Goal: Task Accomplishment & Management: Complete application form

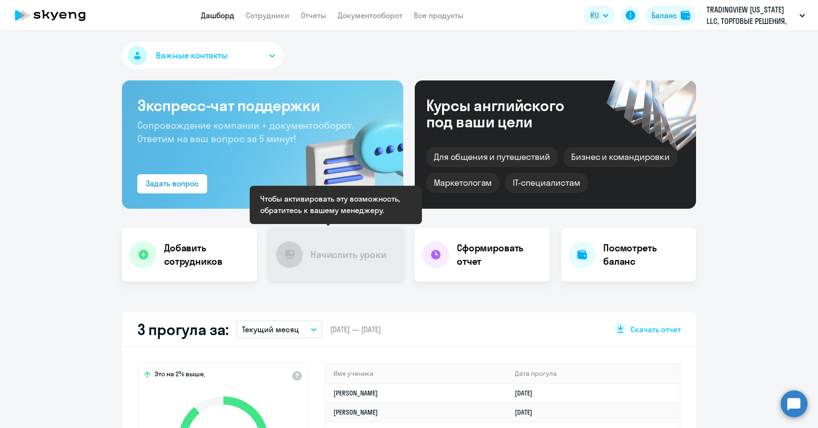
select select "30"
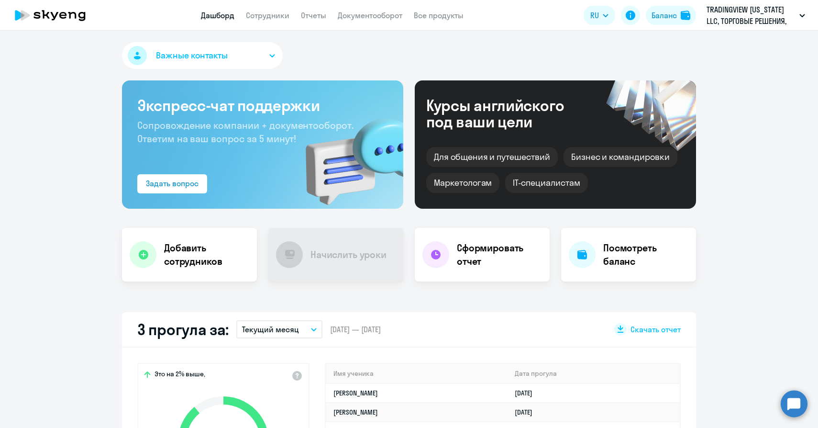
scroll to position [59, 0]
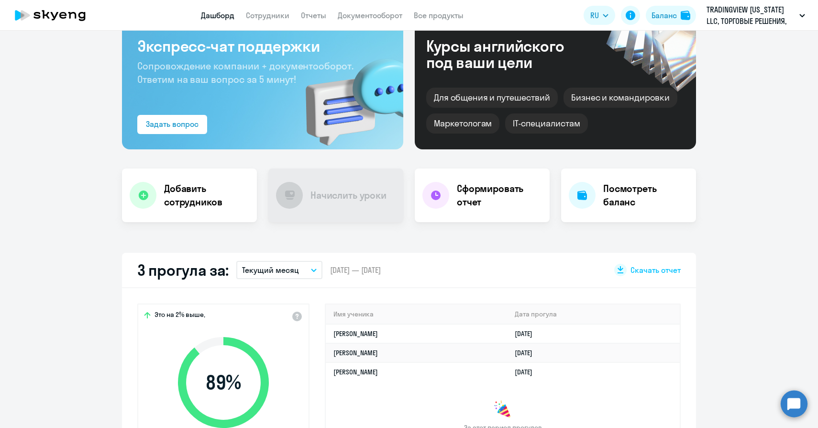
click at [314, 269] on icon "button" at bounding box center [314, 270] width 5 height 2
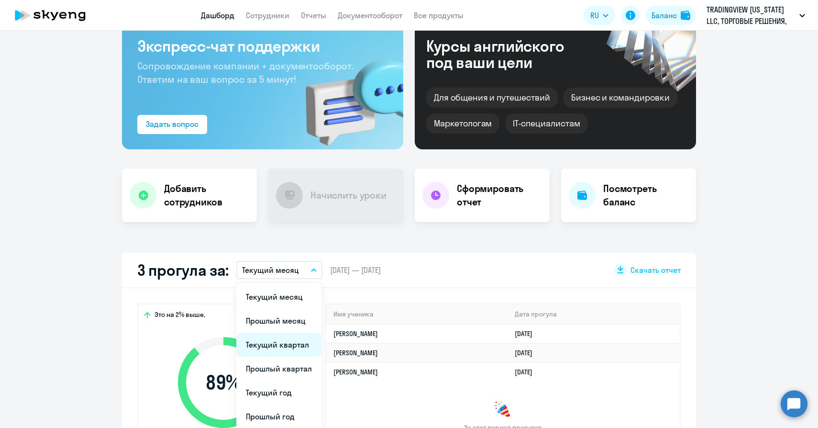
click at [296, 352] on li "Текущий квартал" at bounding box center [278, 345] width 85 height 24
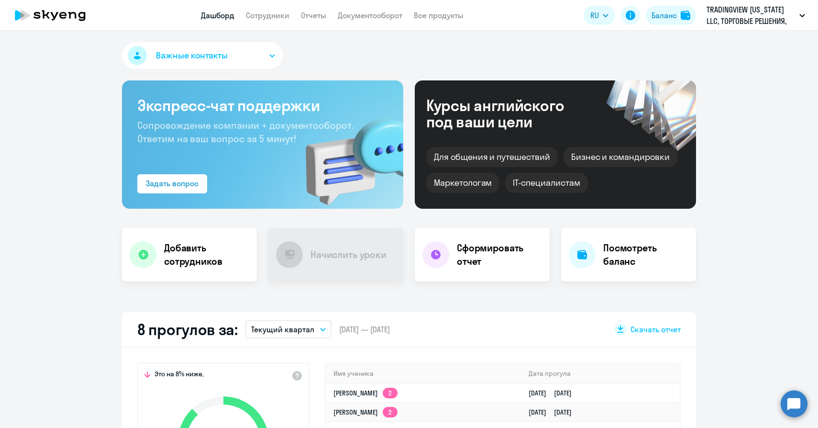
scroll to position [145, 0]
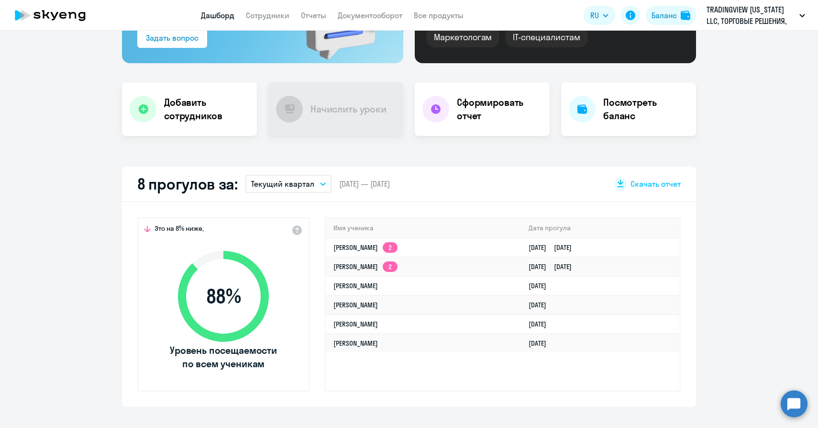
click at [192, 174] on h2 "8 прогулов за:" at bounding box center [187, 183] width 101 height 19
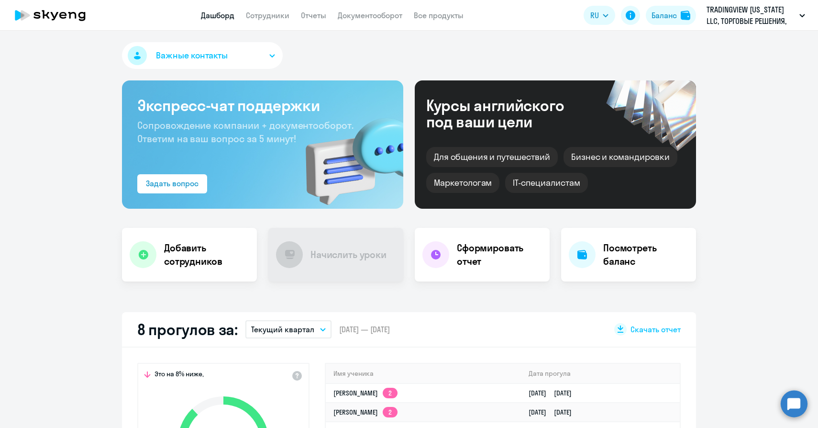
scroll to position [16, 0]
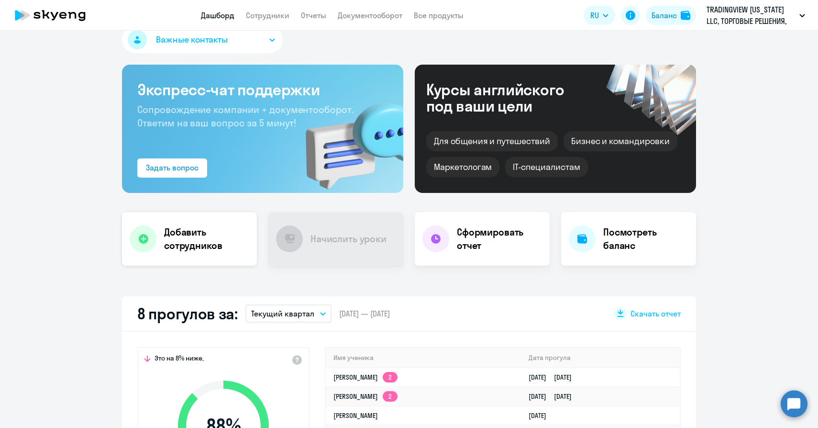
click at [200, 233] on h4 "Добавить сотрудников" at bounding box center [206, 238] width 85 height 27
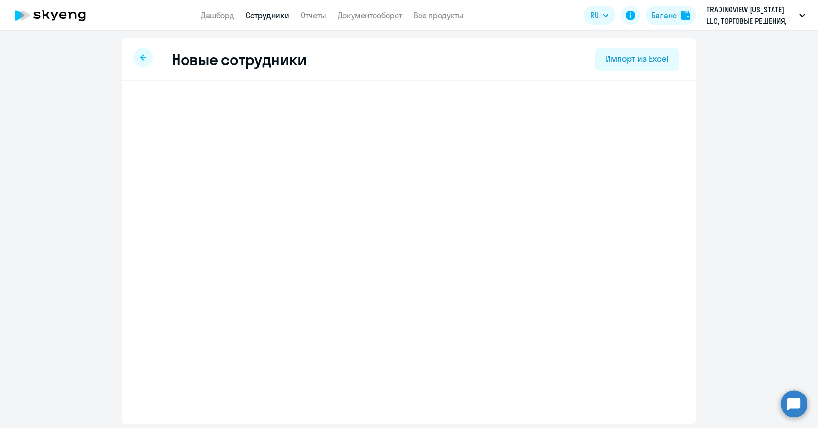
select select "english_adult_not_native_speaker"
select select "4"
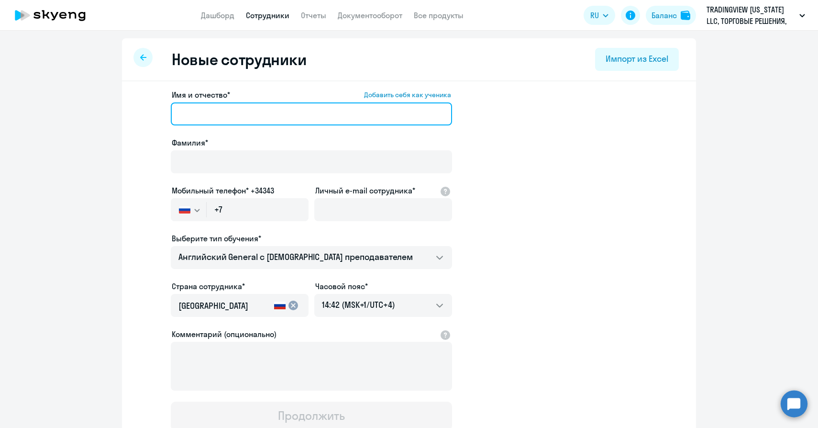
click at [197, 109] on input "Имя и отчество* Добавить себя как ученика" at bounding box center [311, 113] width 281 height 23
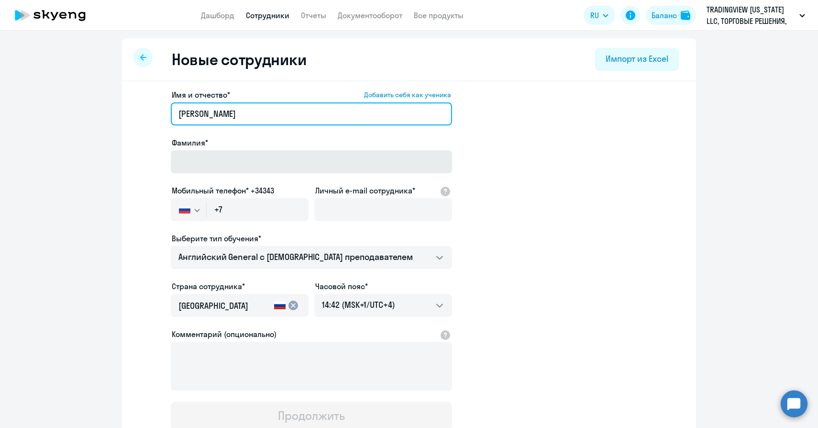
type input "[PERSON_NAME]"
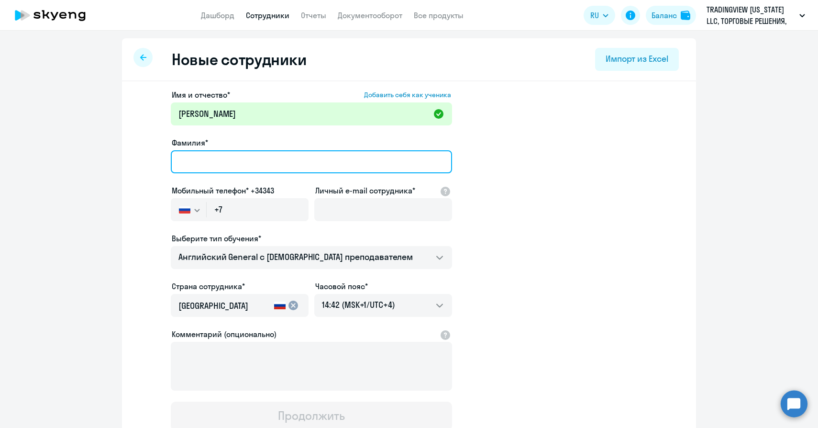
click at [187, 162] on input "Фамилия*" at bounding box center [311, 161] width 281 height 23
type input "[PERSON_NAME]"
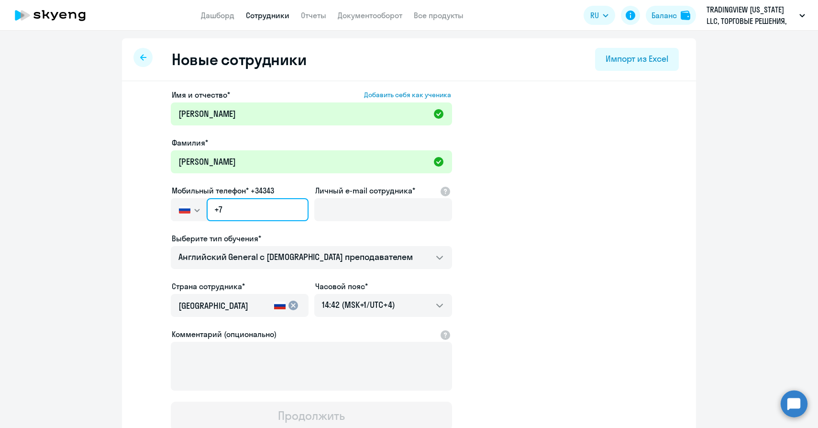
click at [254, 214] on input "+7" at bounding box center [258, 209] width 102 height 23
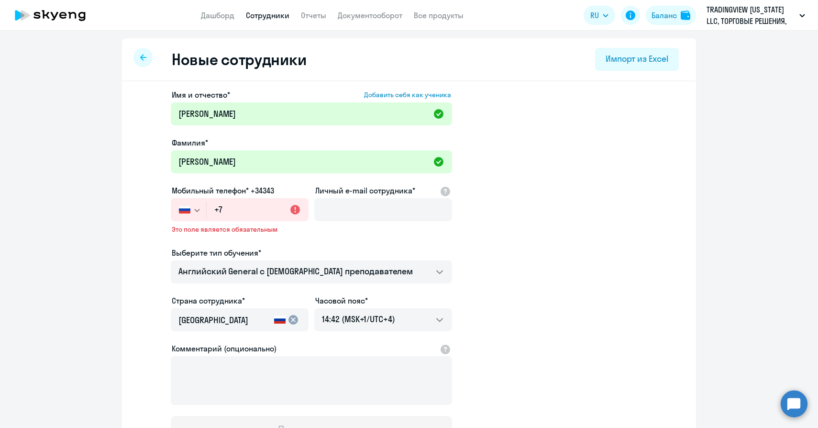
click at [195, 207] on svg-icon "button" at bounding box center [197, 210] width 8 height 8
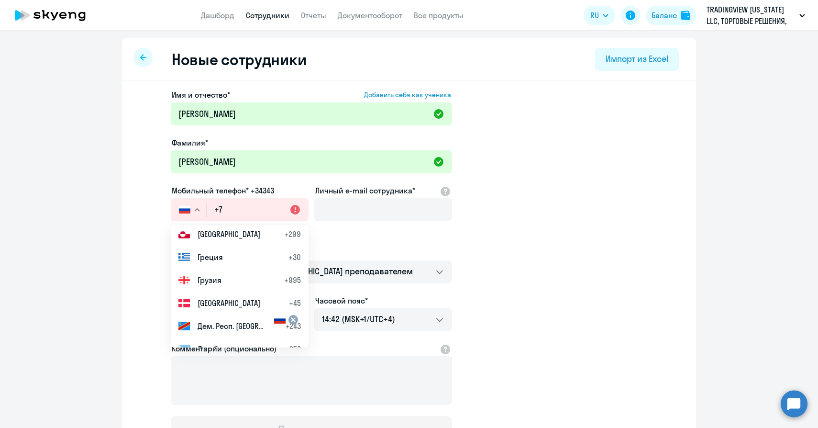
scroll to position [1335, 0]
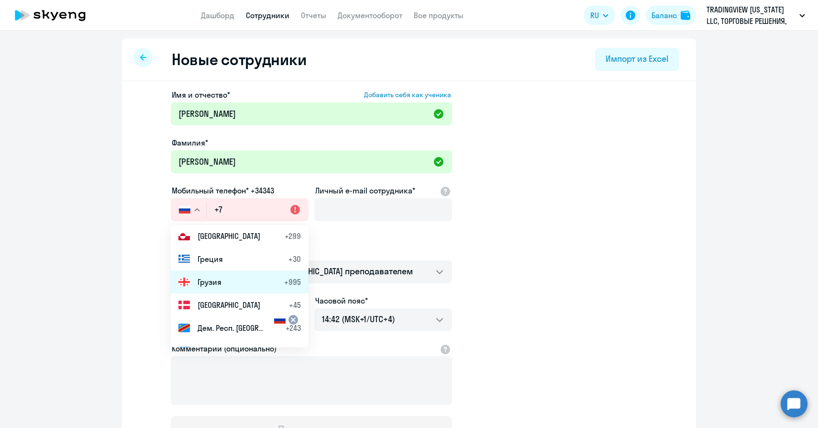
click at [215, 286] on span "Грузия" at bounding box center [210, 281] width 24 height 11
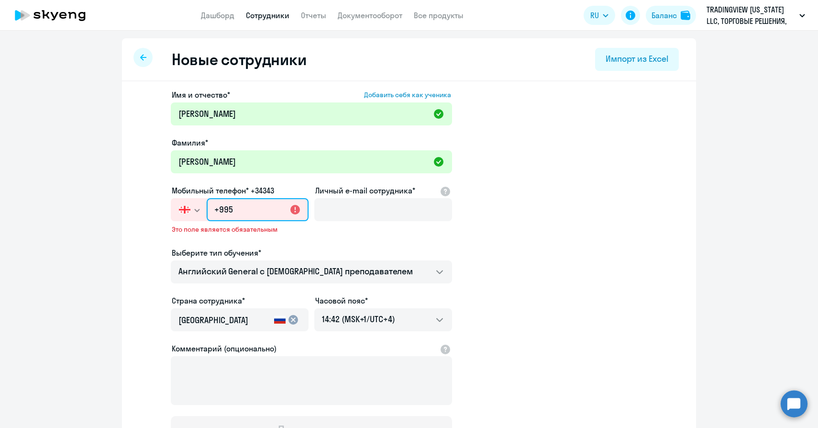
click at [246, 209] on input "+995" at bounding box center [258, 209] width 102 height 23
paste input "(511) 102-987"
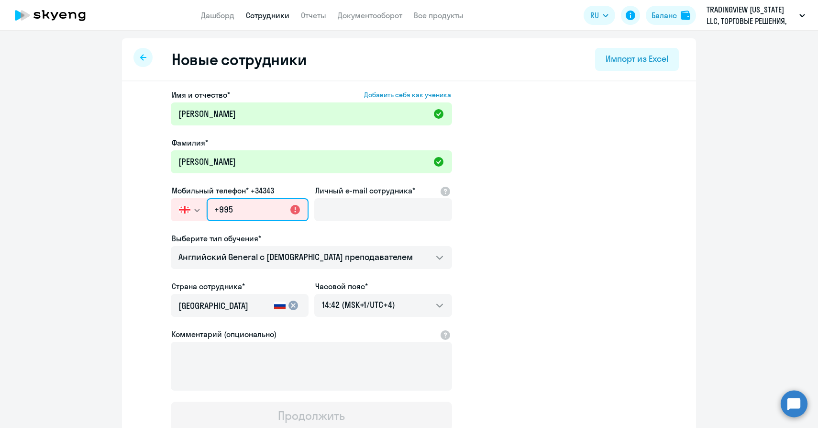
type input "+995 (511) 102-987"
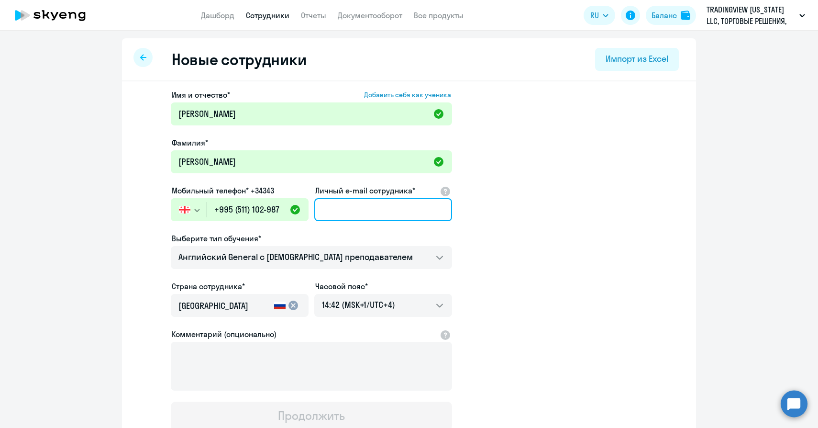
click at [342, 211] on input "Личный e-mail сотрудника*" at bounding box center [383, 209] width 138 height 23
paste input "[EMAIL_ADDRESS][DOMAIN_NAME]"
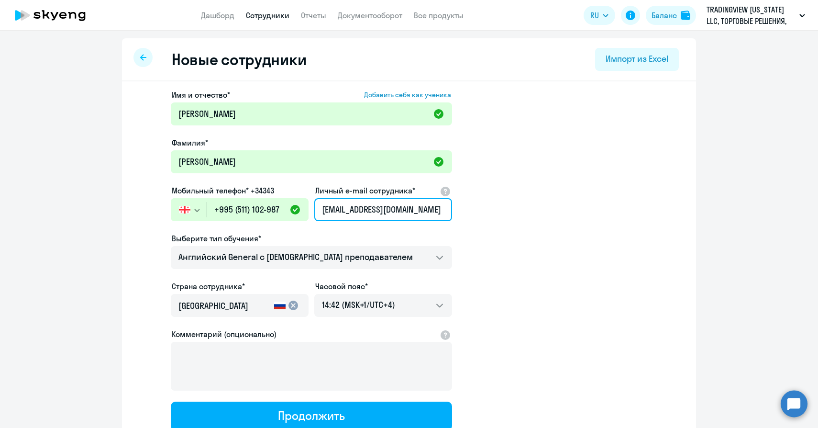
type input "[EMAIL_ADDRESS][DOMAIN_NAME]"
click at [476, 282] on app-new-student-form "Имя и отчество* Добавить себя как ученика Анастасия Фамилия* Конева Мобильный т…" at bounding box center [409, 259] width 544 height 341
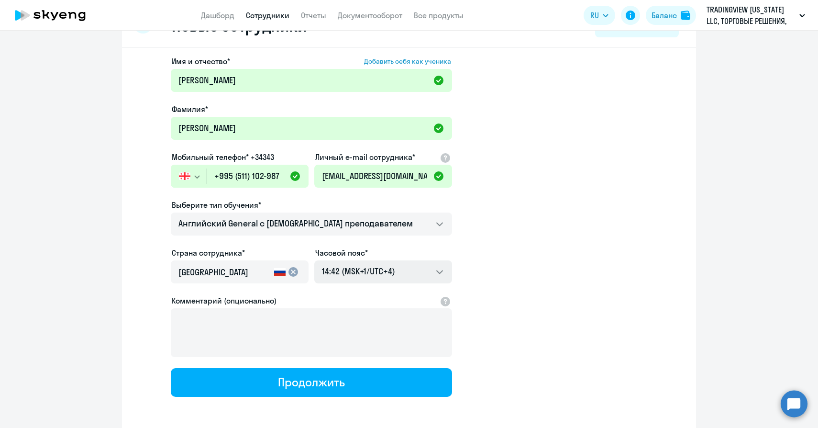
scroll to position [53, 0]
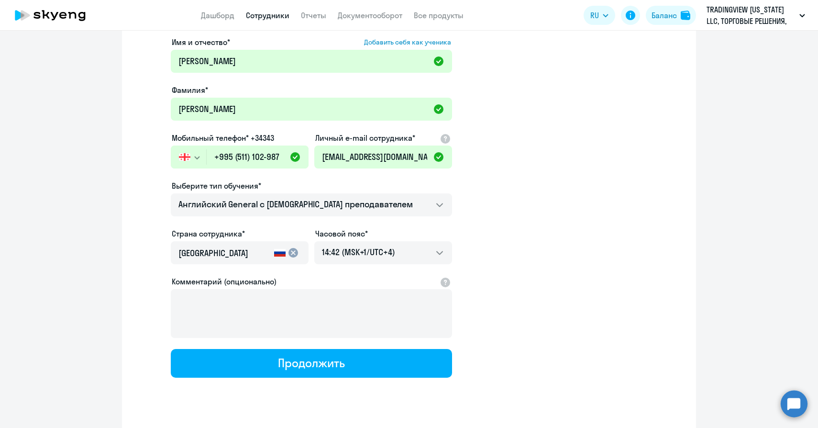
click at [290, 253] on mat-icon "cancel" at bounding box center [293, 252] width 11 height 11
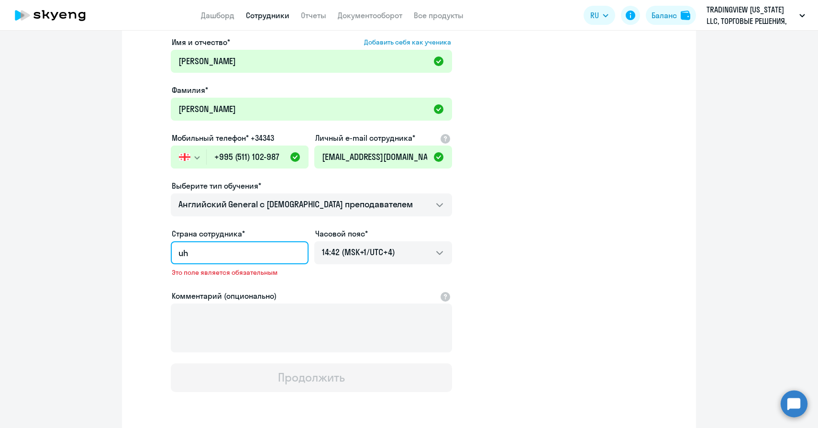
type input "u"
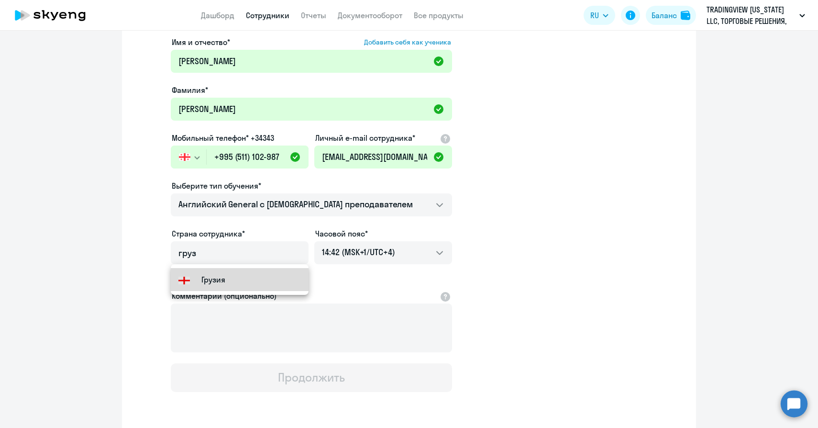
click at [198, 285] on div "Грузия" at bounding box center [202, 279] width 47 height 11
type input "Грузия"
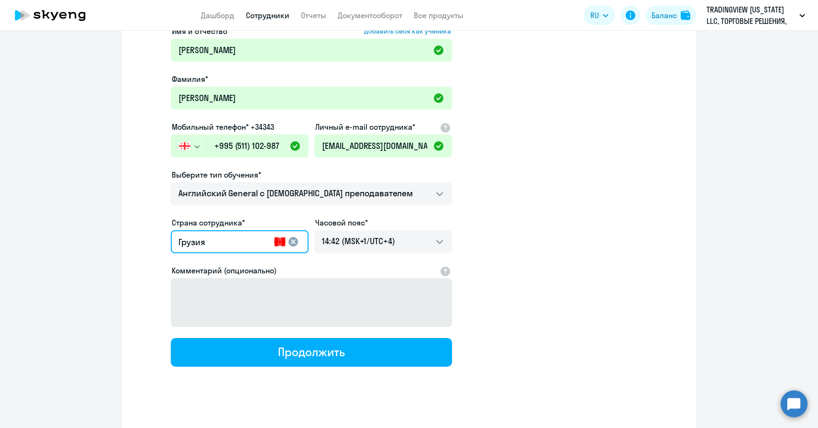
scroll to position [74, 0]
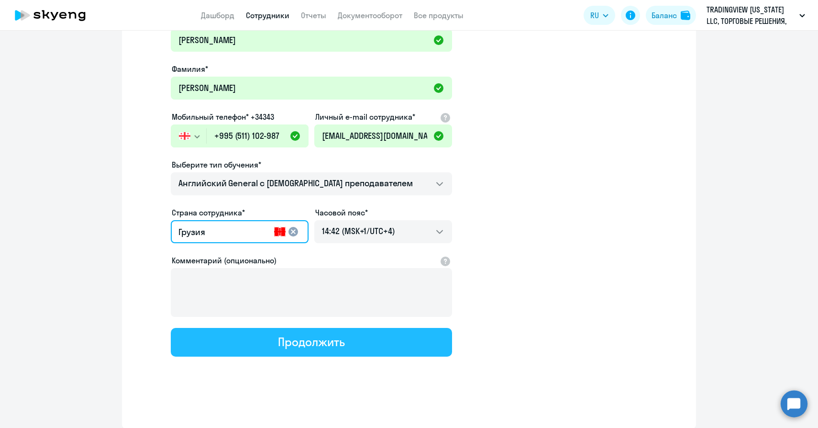
click at [324, 350] on button "Продолжить" at bounding box center [311, 342] width 281 height 29
select select "english_adult_not_native_speaker"
select select "4"
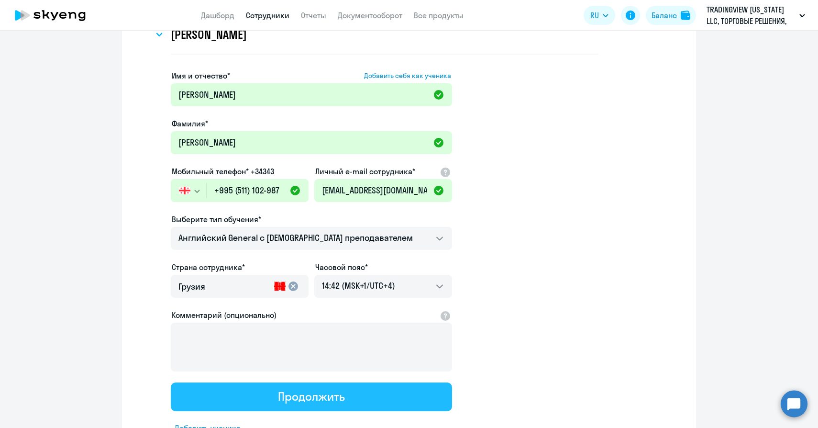
scroll to position [0, 0]
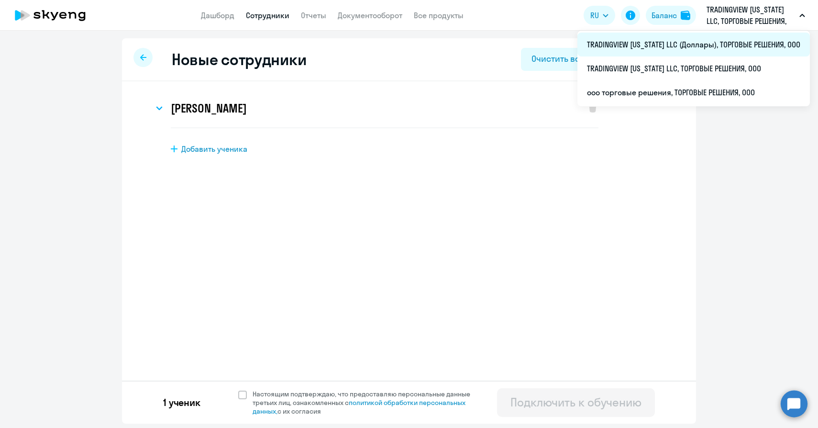
click at [686, 42] on li "TRADINGVIEW [US_STATE] LLC (Доллары), ТОРГОВЫЕ РЕШЕНИЯ, ООО" at bounding box center [694, 45] width 233 height 24
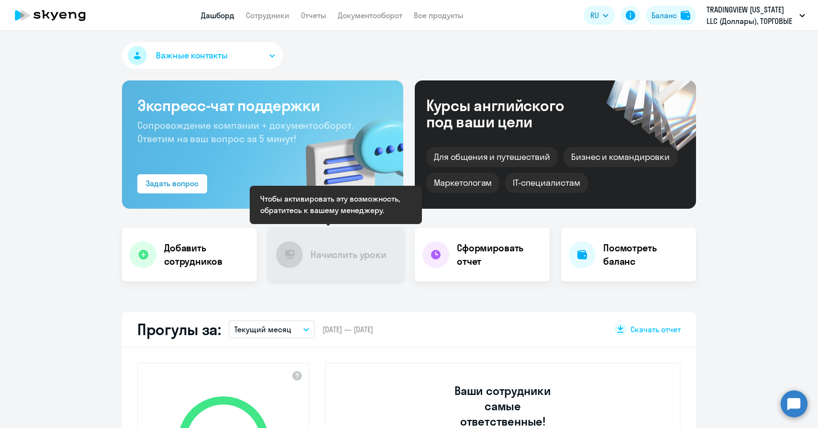
select select "30"
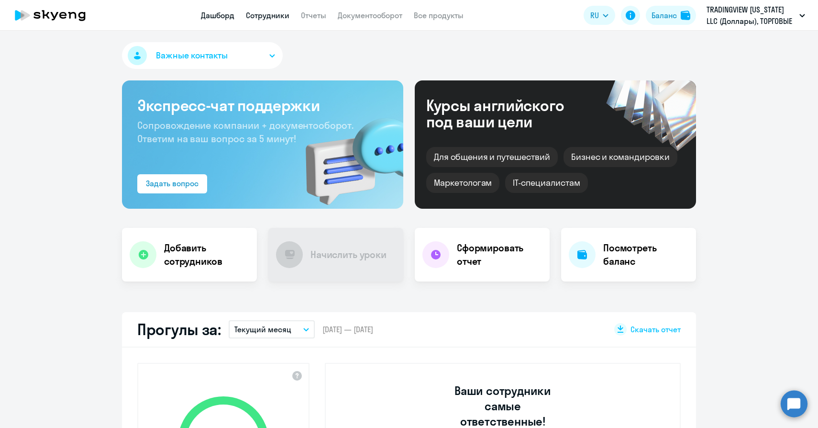
click at [257, 11] on link "Сотрудники" at bounding box center [268, 16] width 44 height 10
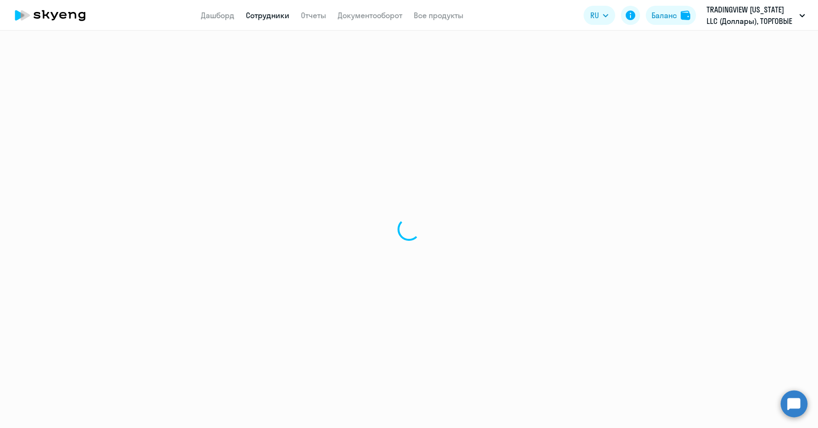
select select "30"
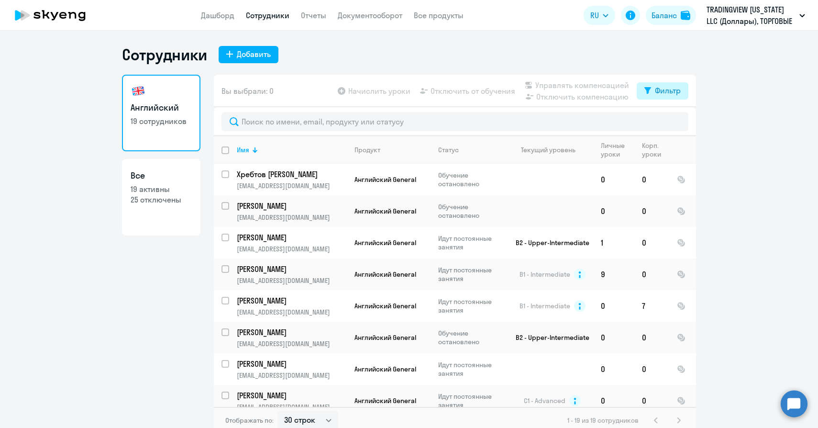
click at [661, 94] on div "Фильтр" at bounding box center [668, 90] width 26 height 11
click at [219, 19] on link "Дашборд" at bounding box center [218, 16] width 34 height 10
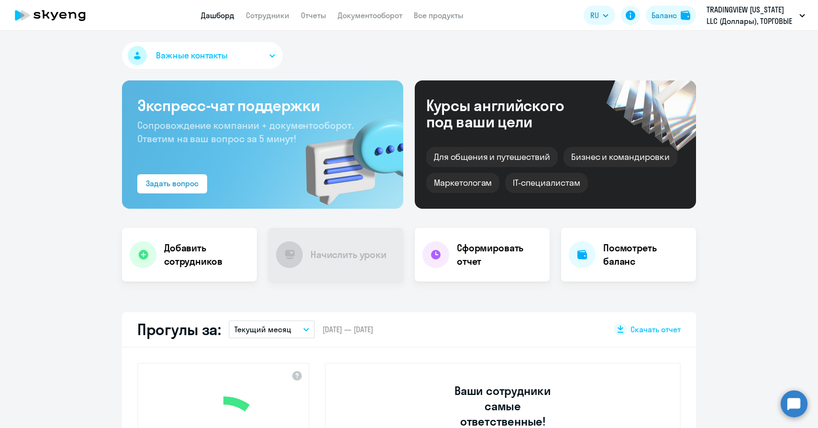
click at [291, 9] on app-header "Дашборд Сотрудники Отчеты Документооборот Все продукты Дашборд Сотрудники Отчет…" at bounding box center [409, 15] width 818 height 31
click at [266, 20] on app-menu-item-link "Сотрудники" at bounding box center [268, 16] width 44 height 12
select select "30"
click at [267, 13] on link "Сотрудники" at bounding box center [268, 16] width 44 height 10
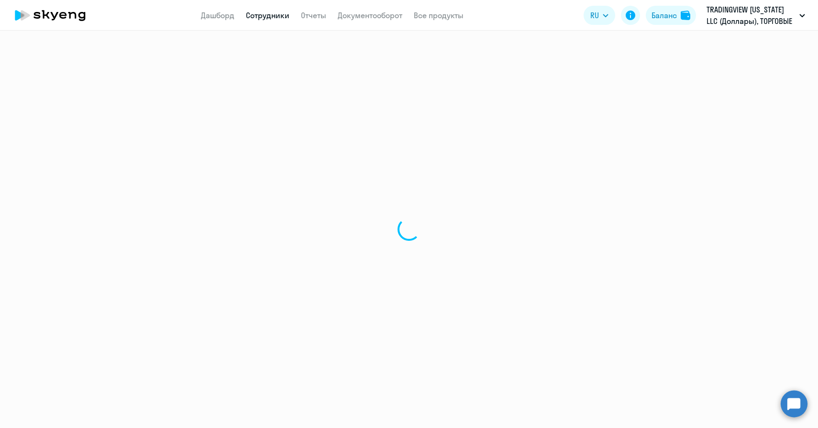
select select "30"
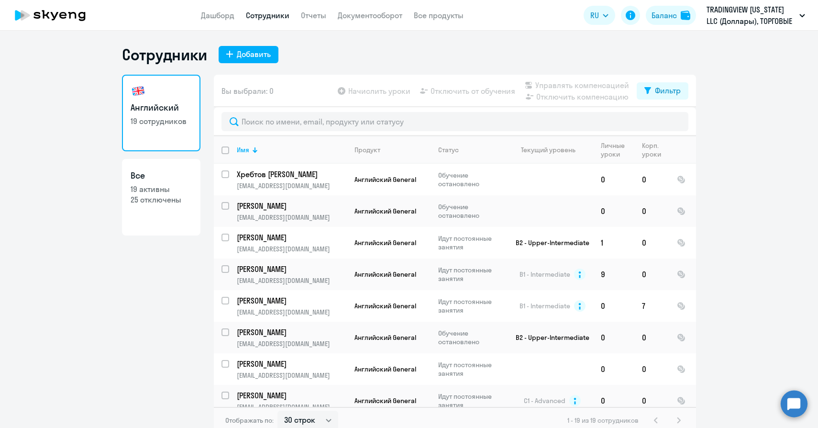
scroll to position [6, 0]
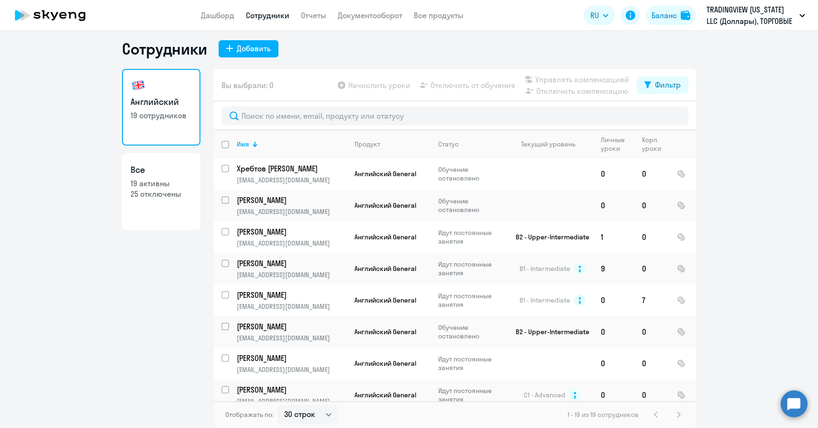
click at [154, 186] on p "19 активны" at bounding box center [161, 183] width 61 height 11
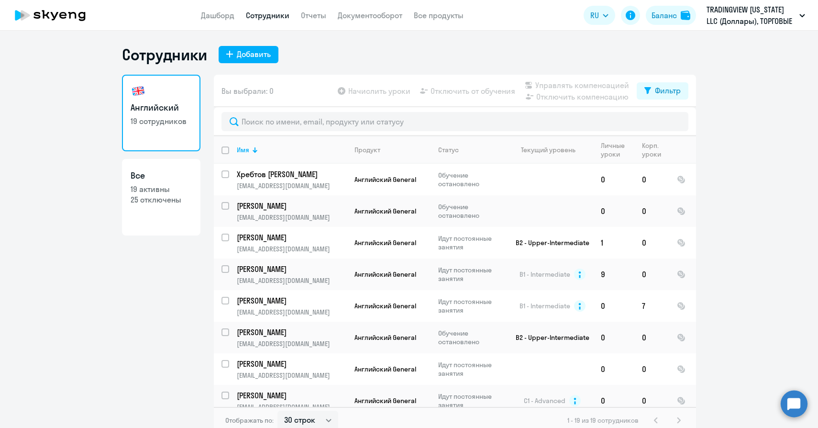
select select "30"
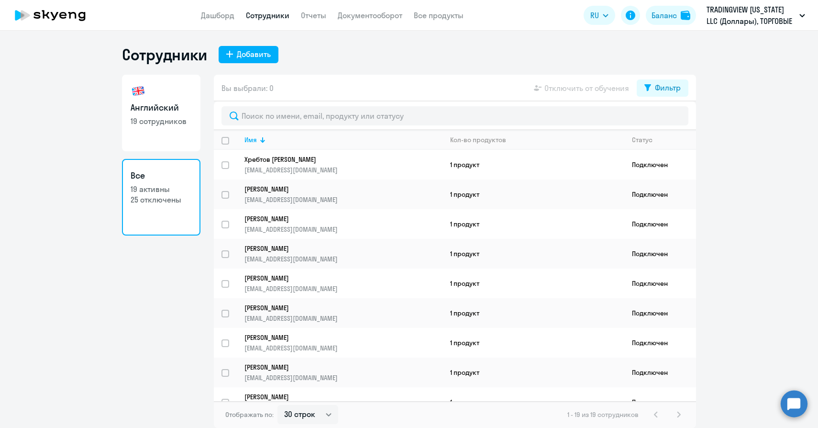
scroll to position [303, 0]
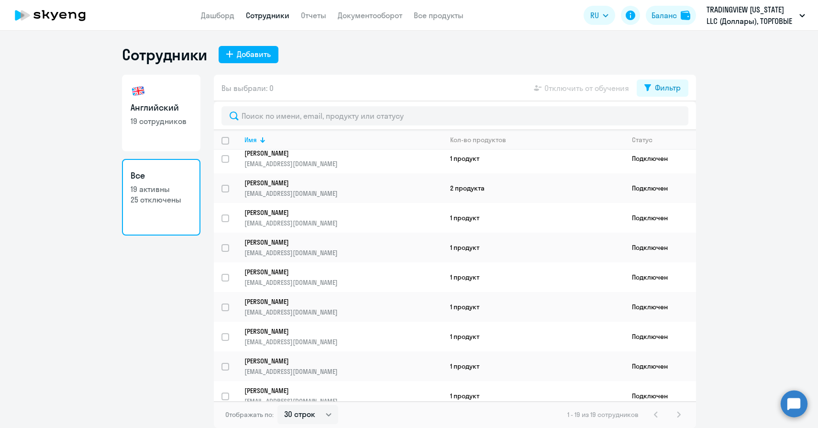
click at [168, 115] on link "Английский 19 сотрудников" at bounding box center [161, 113] width 78 height 77
select select "30"
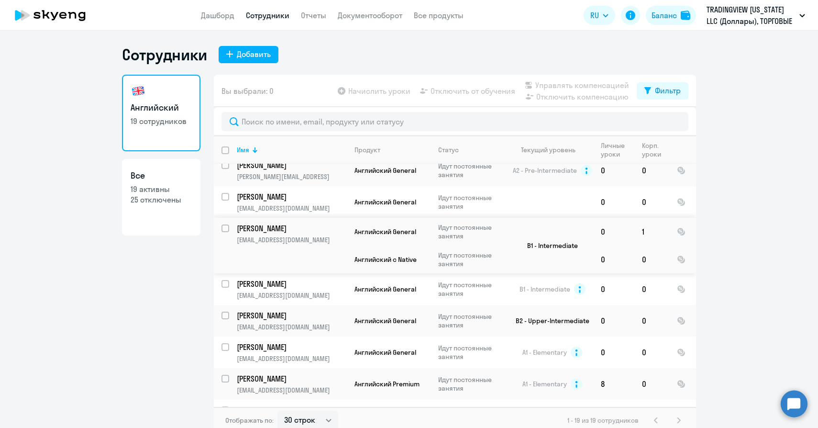
scroll to position [376, 0]
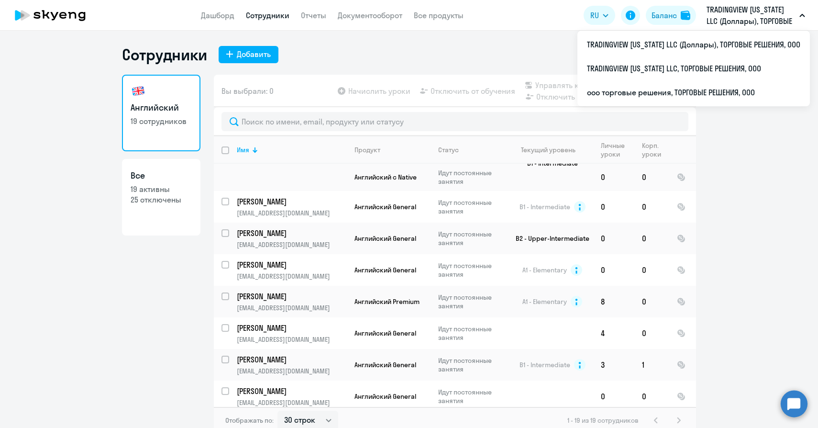
click at [804, 16] on icon "button" at bounding box center [802, 15] width 5 height 2
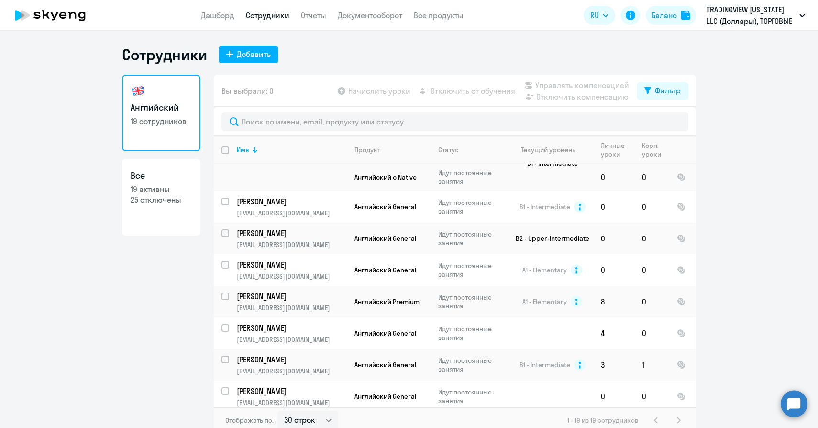
click at [805, 14] on icon "button" at bounding box center [802, 15] width 5 height 2
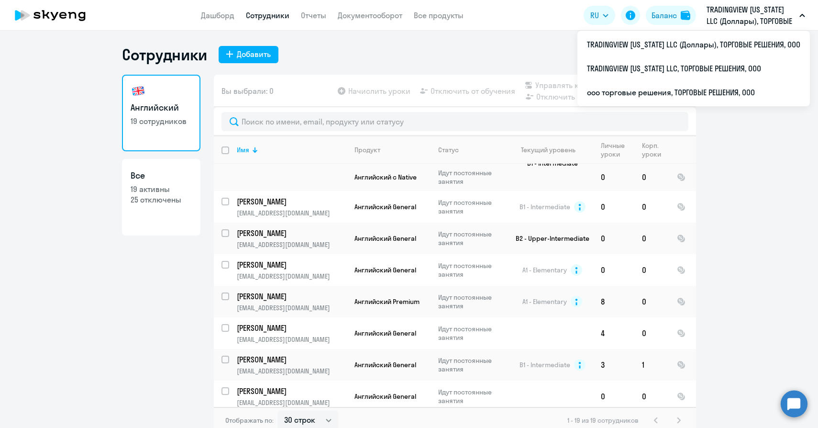
drag, startPoint x: 743, startPoint y: 45, endPoint x: 749, endPoint y: 68, distance: 23.9
click at [750, 70] on ul "TRADINGVIEW GEORGIA LLC (Доллары), ТОРГОВЫЕ РЕШЕНИЯ, ООО TRADINGVIEW GEORGIA LL…" at bounding box center [694, 69] width 233 height 76
click at [773, 21] on p "TRADINGVIEW [US_STATE] LLC (Доллары), ТОРГОВЫЕ РЕШЕНИЯ, ООО" at bounding box center [751, 15] width 89 height 23
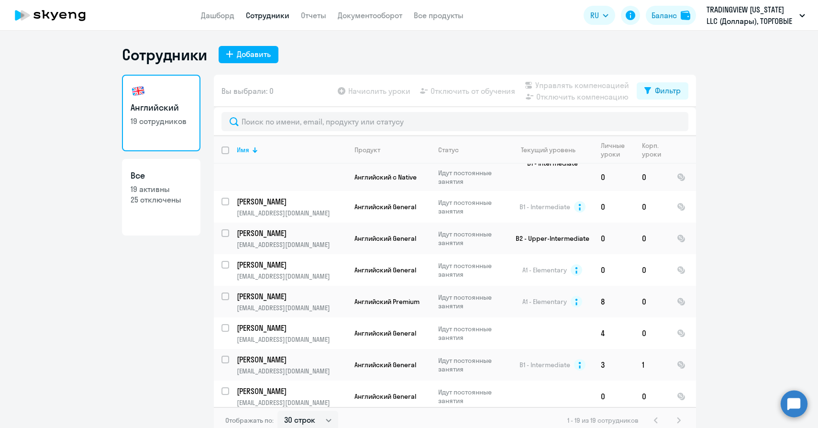
click at [767, 22] on p "TRADINGVIEW [US_STATE] LLC (Доллары), ТОРГОВЫЕ РЕШЕНИЯ, ООО" at bounding box center [751, 15] width 89 height 23
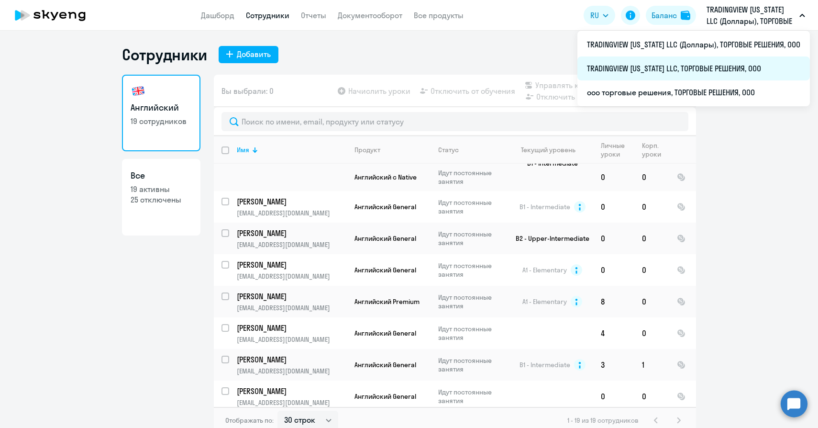
click at [704, 68] on li "TRADINGVIEW [US_STATE] LLC, ТОРГОВЫЕ РЕШЕНИЯ, ООО" at bounding box center [694, 68] width 233 height 24
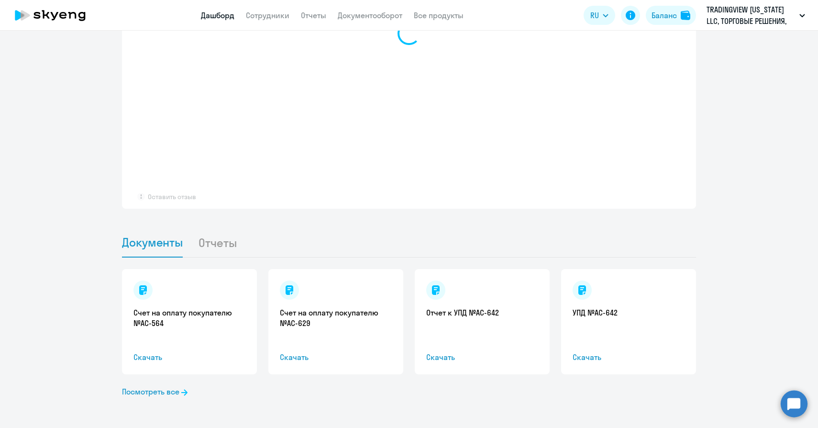
select select "30"
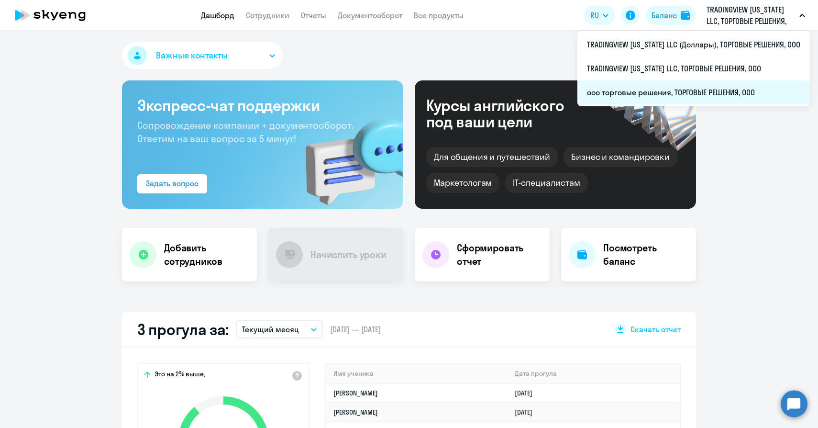
click at [742, 85] on li "ооо торговые решения, ТОРГОВЫЕ РЕШЕНИЯ, ООО" at bounding box center [694, 92] width 233 height 24
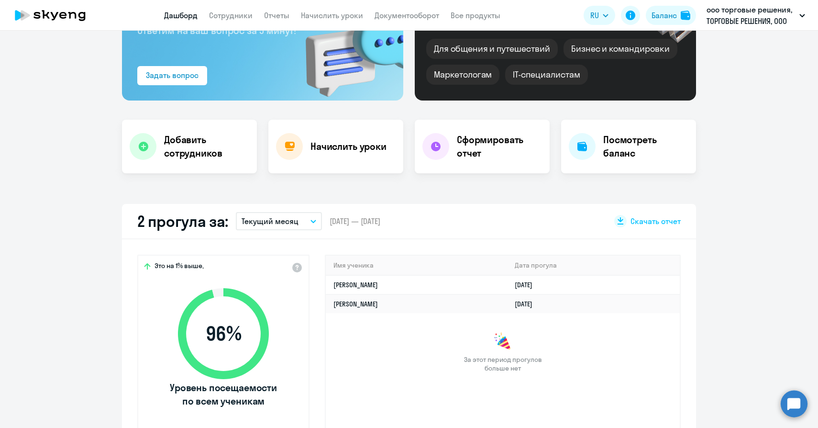
scroll to position [34, 0]
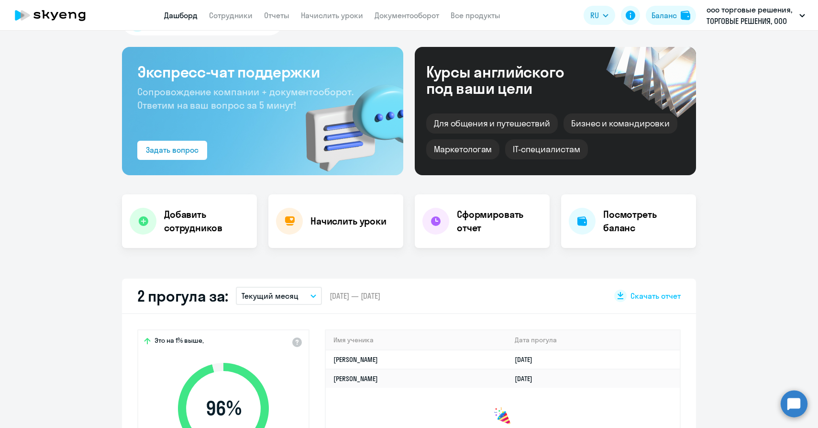
select select "30"
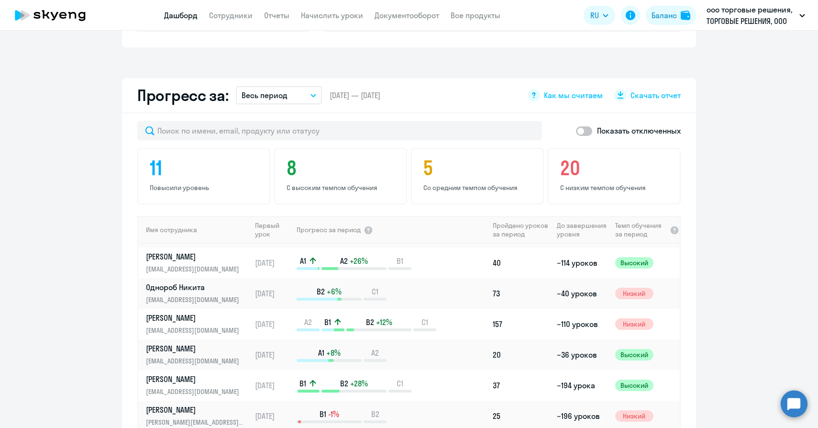
scroll to position [732, 0]
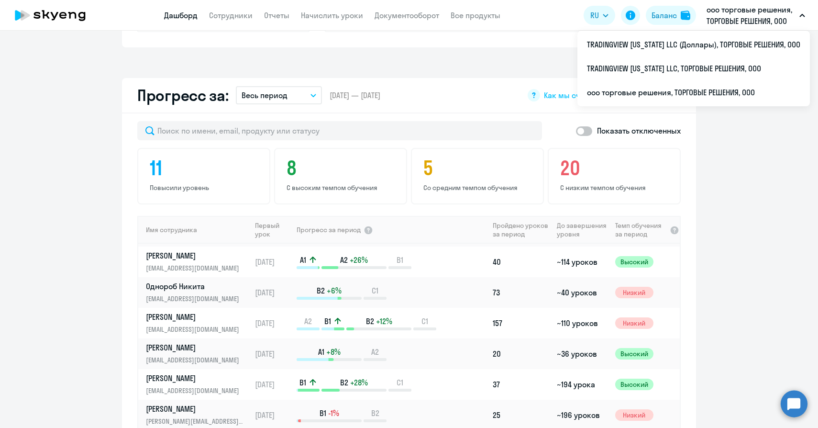
click at [787, 14] on p "ооо торговые решения, ТОРГОВЫЕ РЕШЕНИЯ, ООО" at bounding box center [751, 15] width 89 height 23
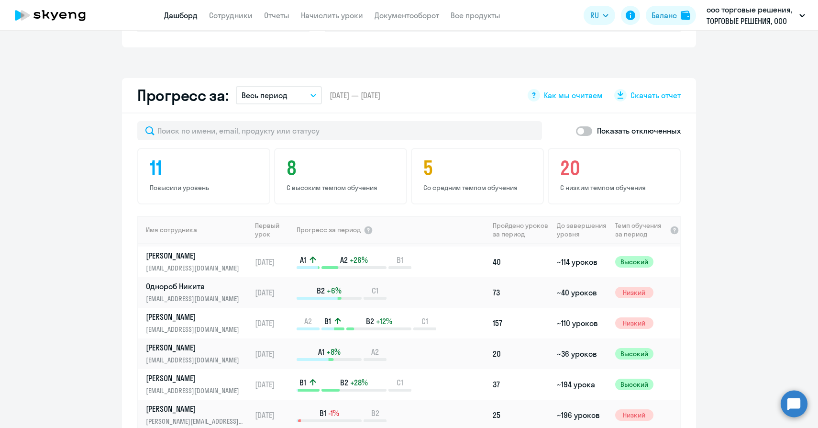
click at [787, 14] on p "ооо торговые решения, ТОРГОВЫЕ РЕШЕНИЯ, ООО" at bounding box center [751, 15] width 89 height 23
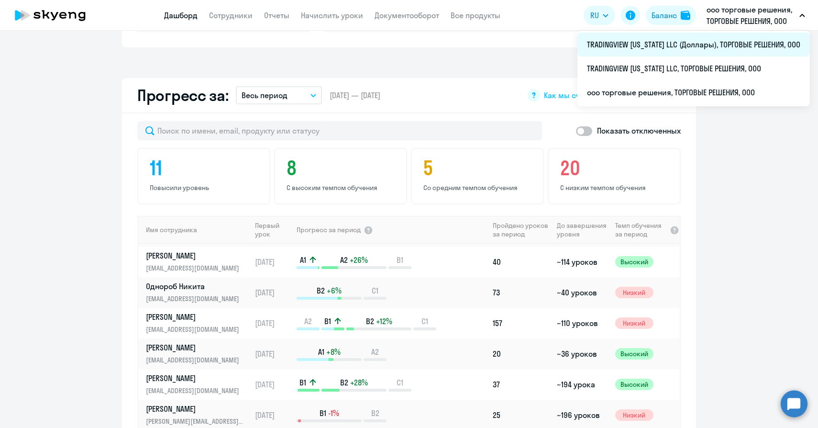
click at [692, 48] on li "TRADINGVIEW [US_STATE] LLC (Доллары), ТОРГОВЫЕ РЕШЕНИЯ, ООО" at bounding box center [694, 45] width 233 height 24
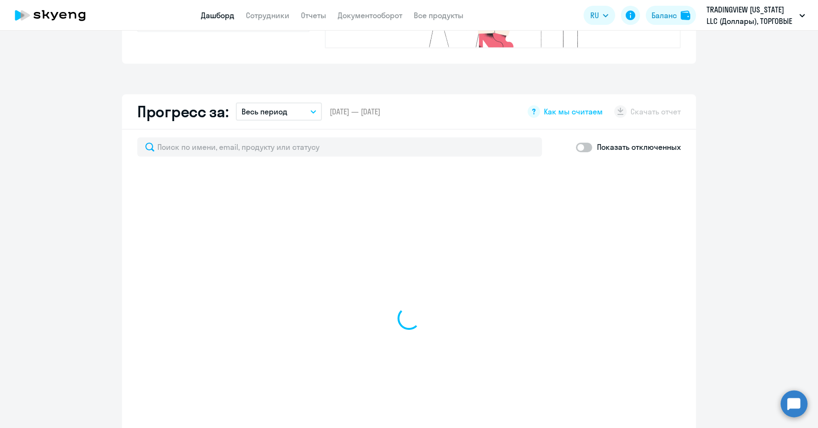
select select "30"
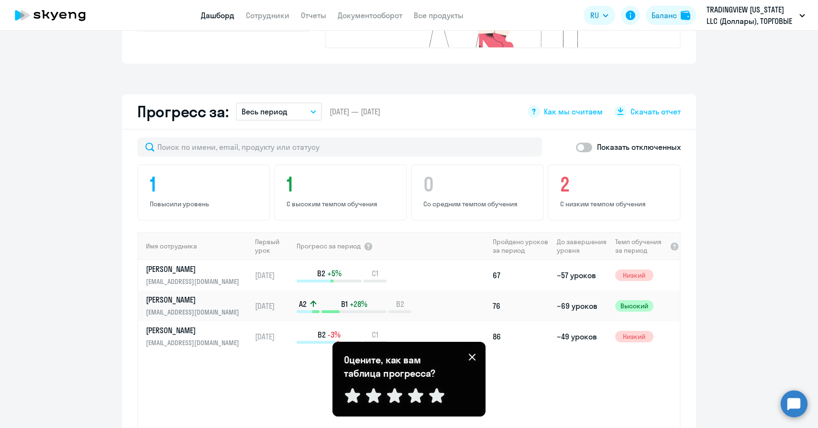
click at [596, 359] on div "Имя сотрудника Первый урок Прогресс за период Пройдено уроков за период До заве…" at bounding box center [409, 339] width 542 height 214
click at [305, 102] on button "Весь период" at bounding box center [279, 111] width 86 height 18
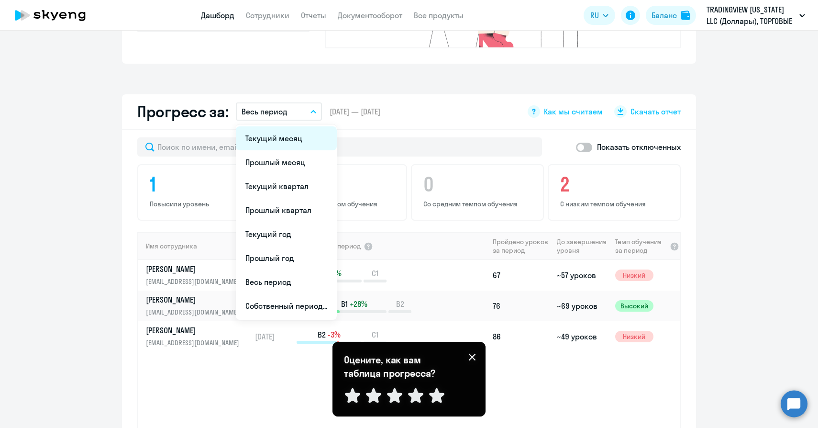
click at [296, 131] on li "Текущий месяц" at bounding box center [286, 138] width 101 height 24
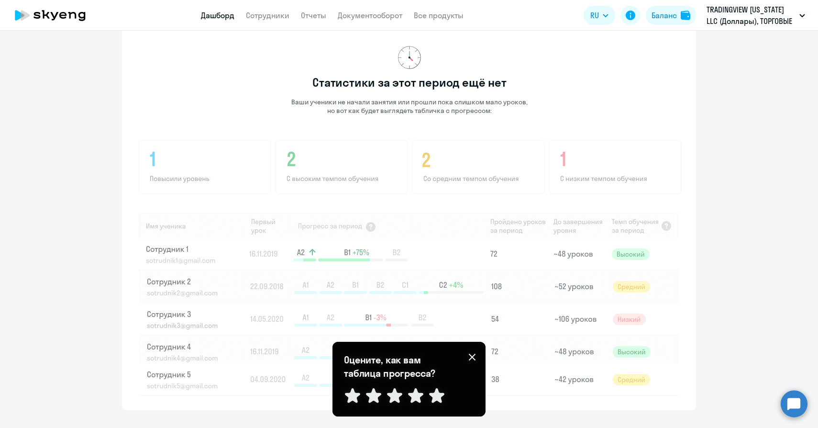
scroll to position [647, 0]
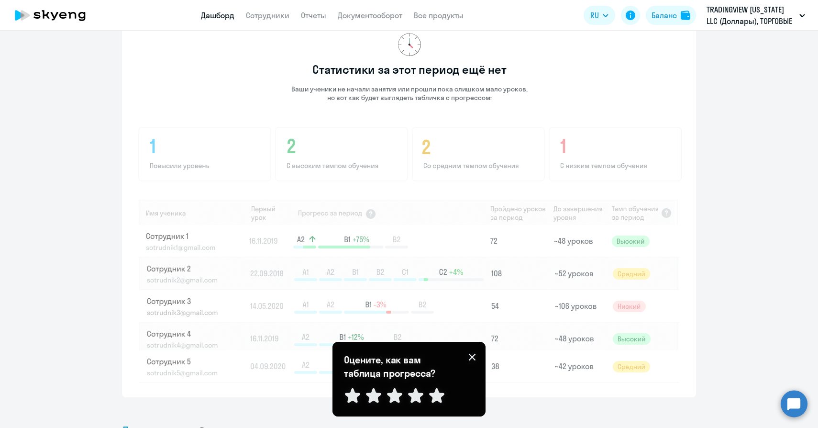
click at [474, 360] on icon at bounding box center [473, 357] width 8 height 8
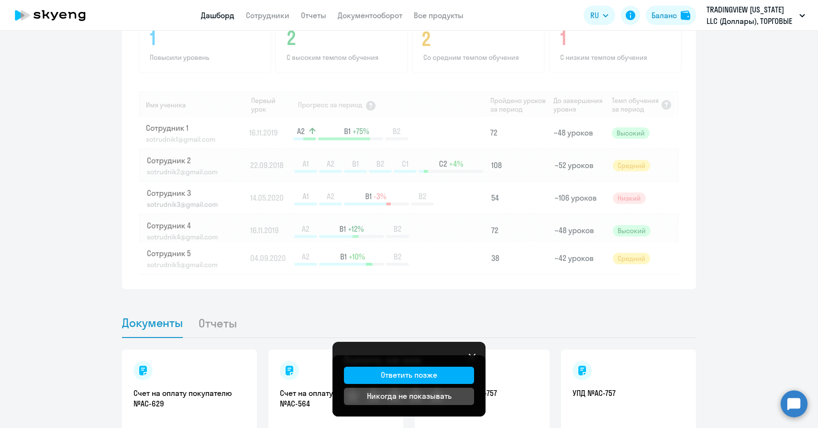
scroll to position [813, 0]
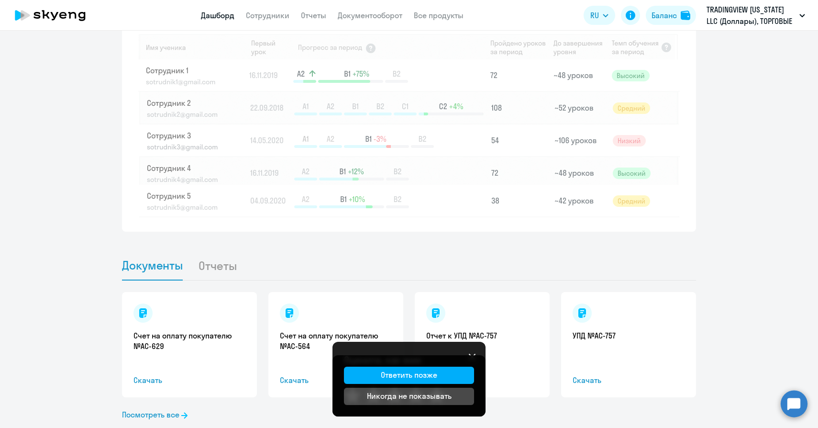
click at [469, 351] on div "Оцените, как вам таблица прогресса? Отправить" at bounding box center [409, 379] width 153 height 75
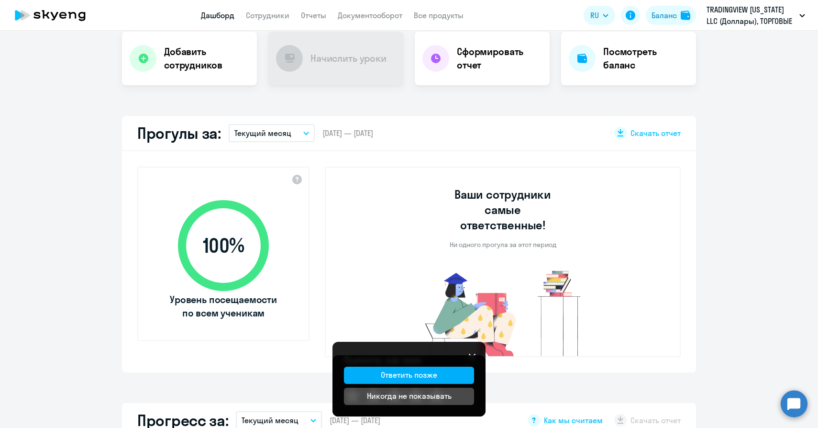
scroll to position [0, 0]
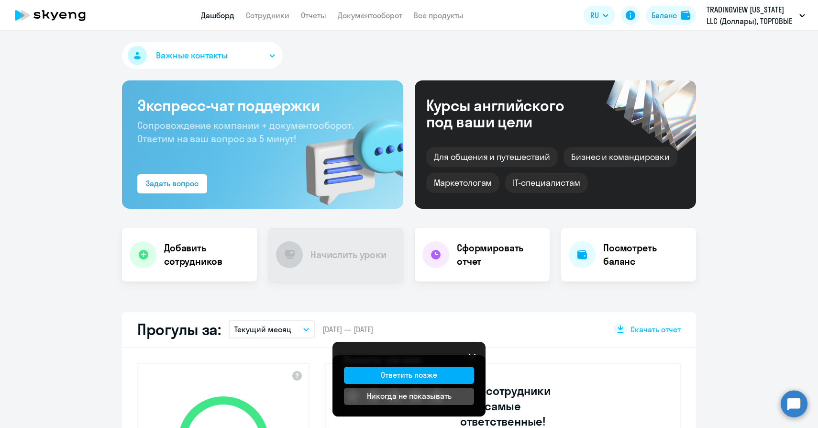
click at [252, 22] on app-header "Дашборд Сотрудники Отчеты Документооборот Все продукты Дашборд Сотрудники Отчет…" at bounding box center [409, 15] width 818 height 31
click at [263, 12] on link "Сотрудники" at bounding box center [268, 16] width 44 height 10
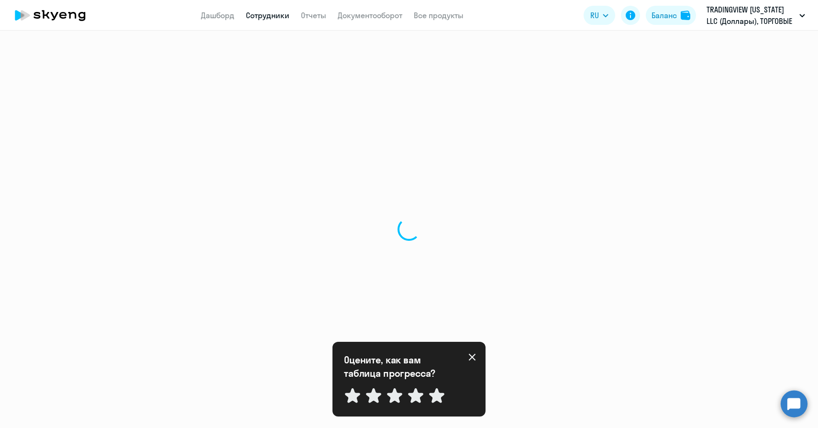
select select "30"
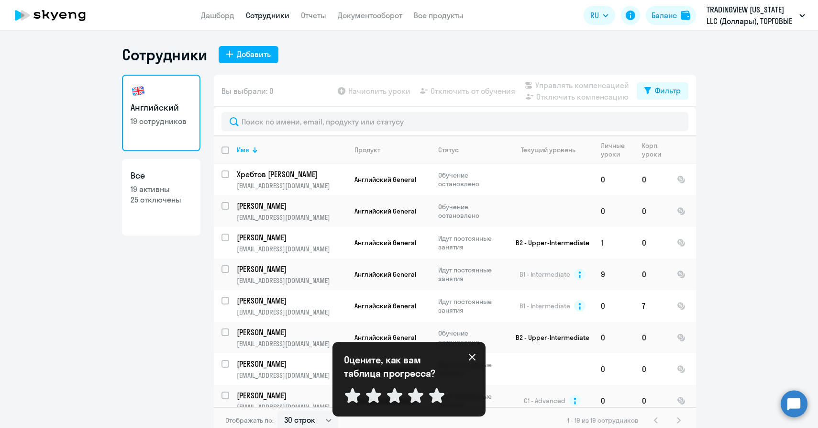
click at [164, 196] on p "25 отключены" at bounding box center [161, 199] width 61 height 11
select select "30"
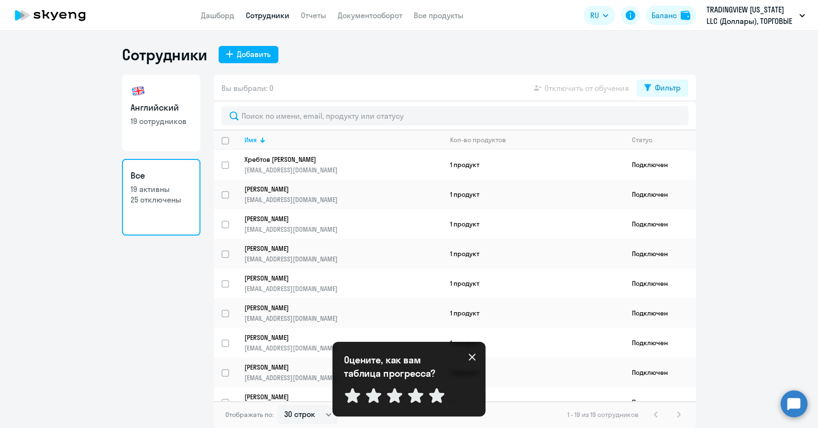
click at [477, 359] on div "Оцените, как вам таблица прогресса? Отправить" at bounding box center [409, 379] width 153 height 75
click at [472, 356] on icon at bounding box center [472, 357] width 7 height 7
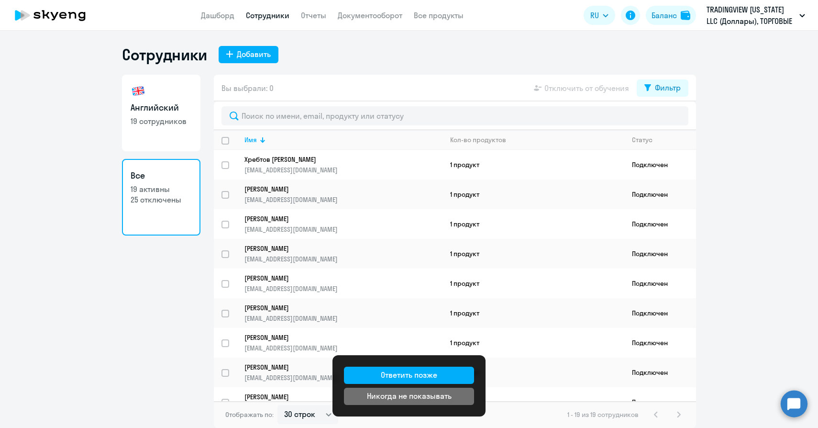
click at [401, 400] on div "Никогда не показывать" at bounding box center [409, 395] width 85 height 11
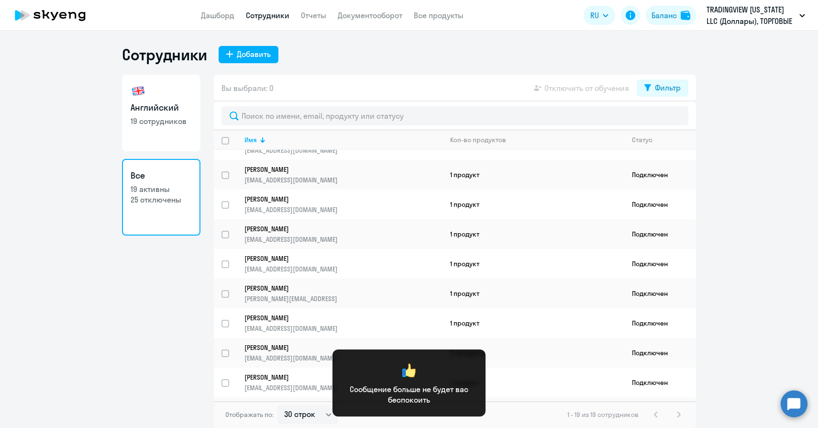
scroll to position [119, 0]
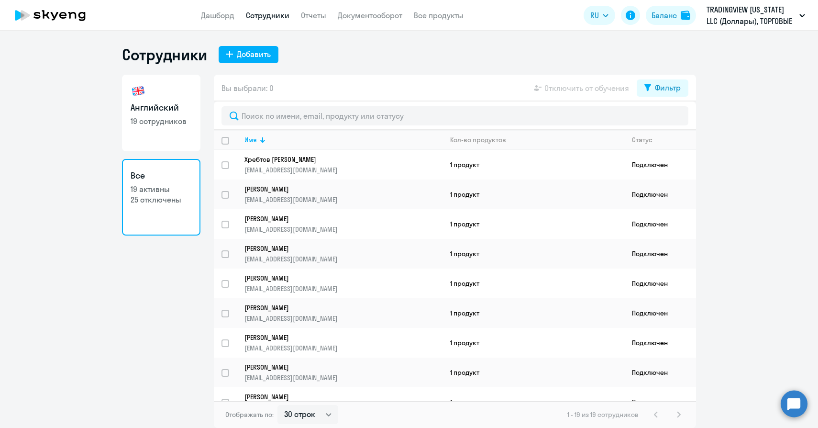
select select "30"
click at [146, 96] on link "Английский 19 сотрудников" at bounding box center [161, 113] width 78 height 77
select select "30"
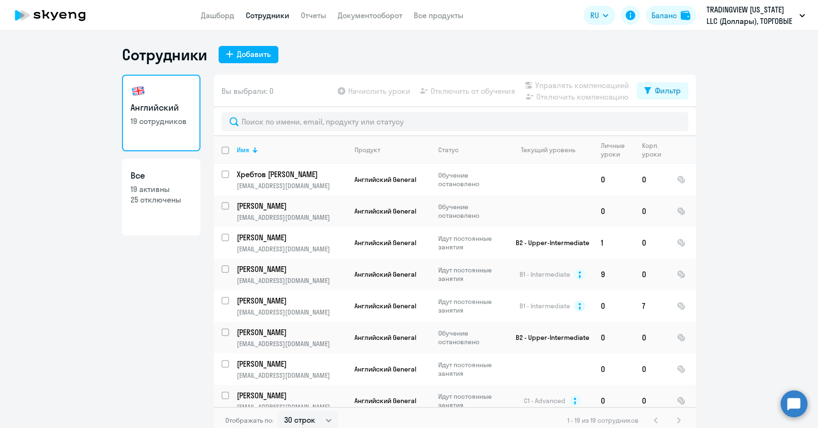
click at [168, 189] on p "19 активны" at bounding box center [161, 189] width 61 height 11
select select "30"
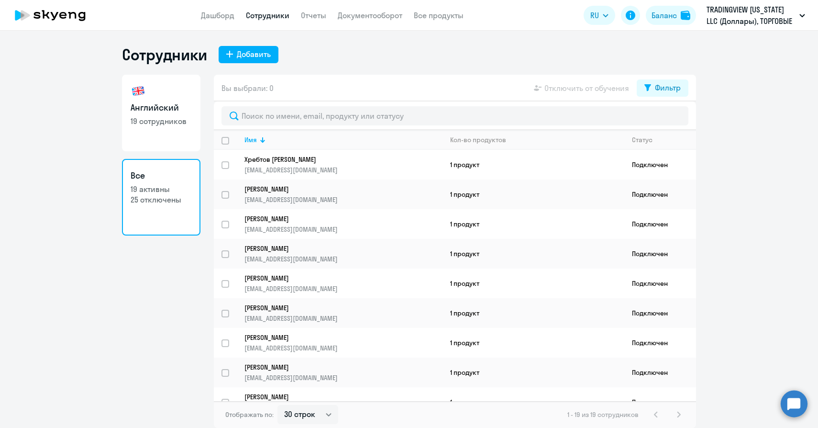
click at [581, 89] on app-table-action-button "Отключить от обучения" at bounding box center [580, 87] width 97 height 11
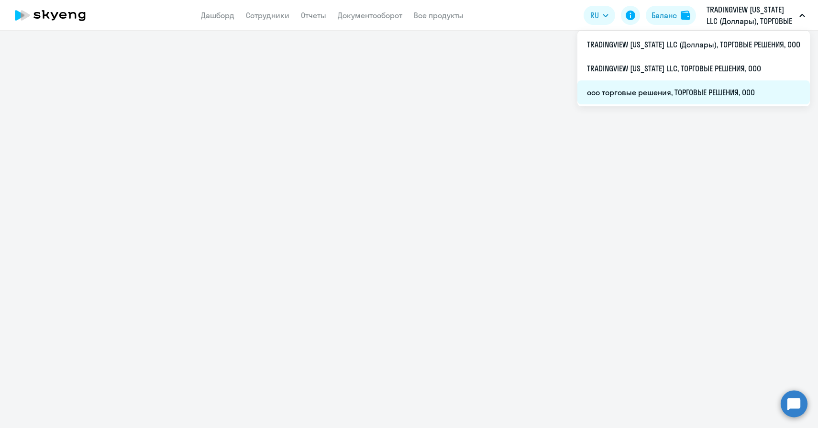
click at [730, 89] on li "ооо торговые решения, ТОРГОВЫЕ РЕШЕНИЯ, ООО" at bounding box center [694, 92] width 233 height 24
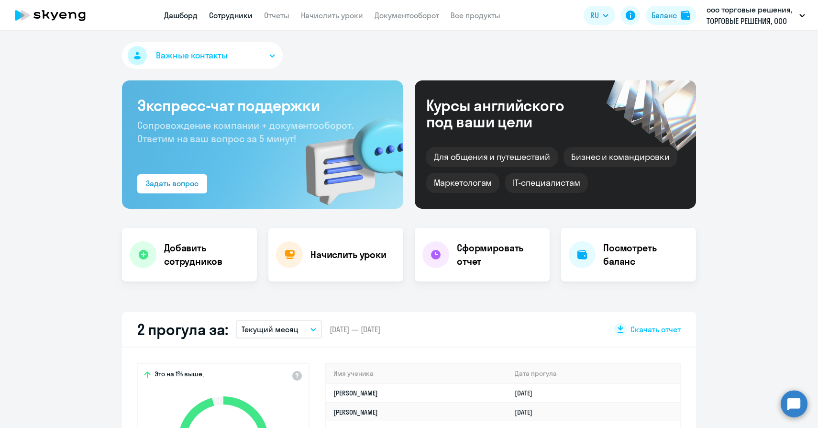
click at [236, 19] on link "Сотрудники" at bounding box center [231, 16] width 44 height 10
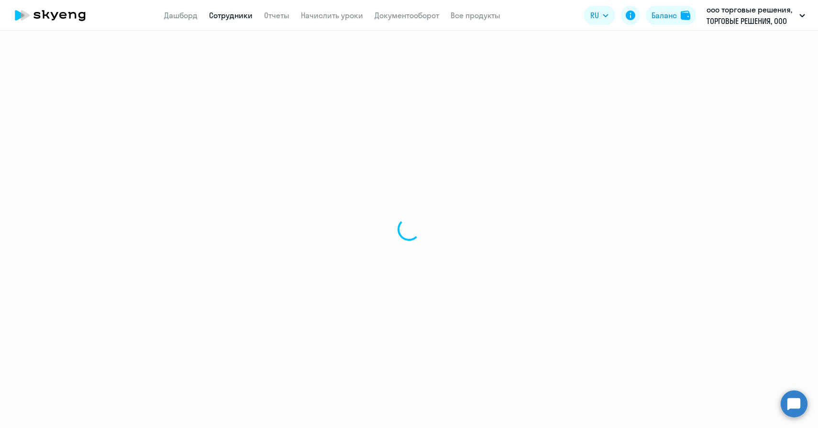
select select "30"
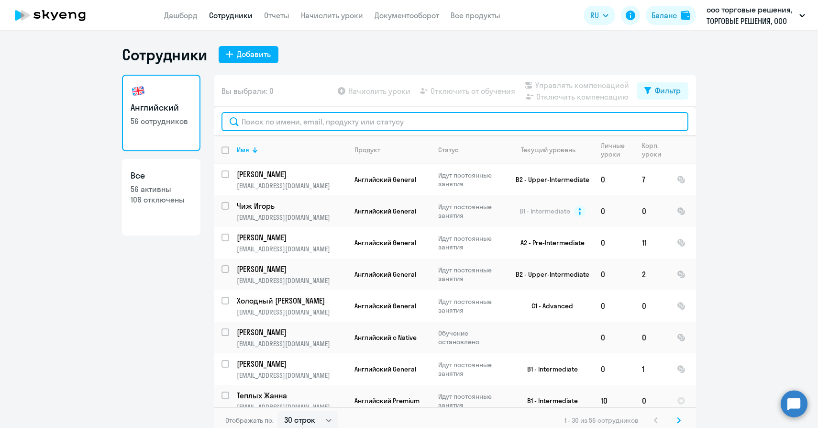
click at [319, 123] on input "text" at bounding box center [455, 121] width 467 height 19
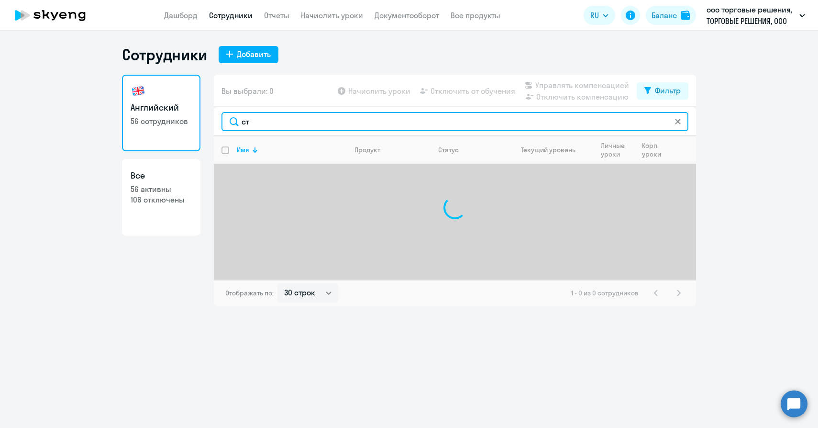
type input "с"
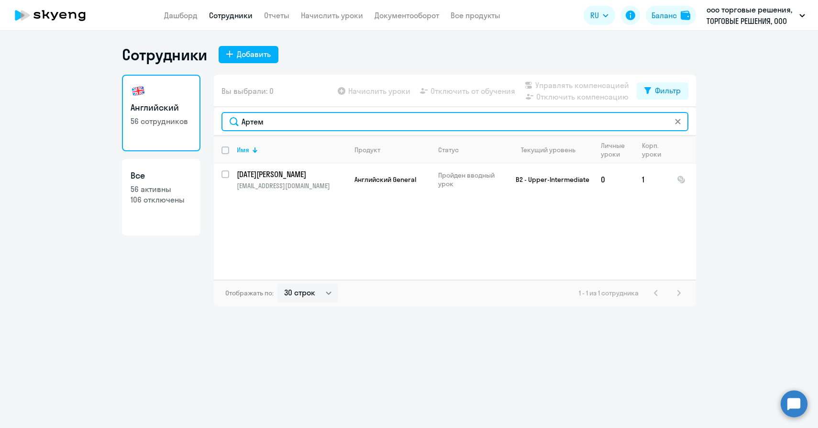
type input "Артем"
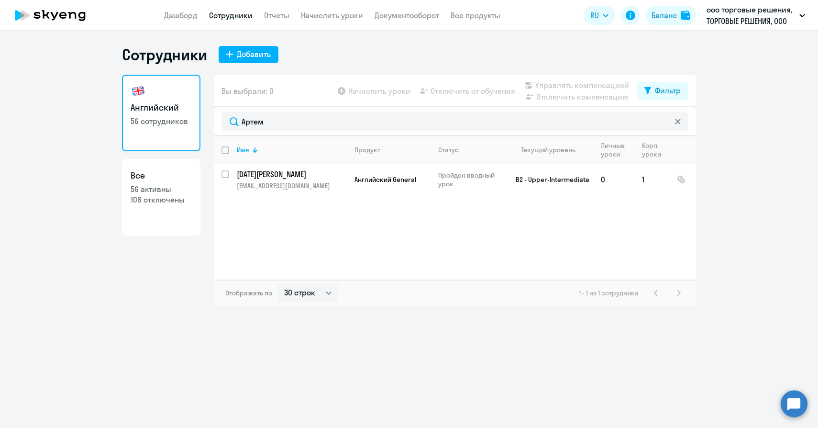
click at [677, 123] on icon at bounding box center [677, 121] width 5 height 5
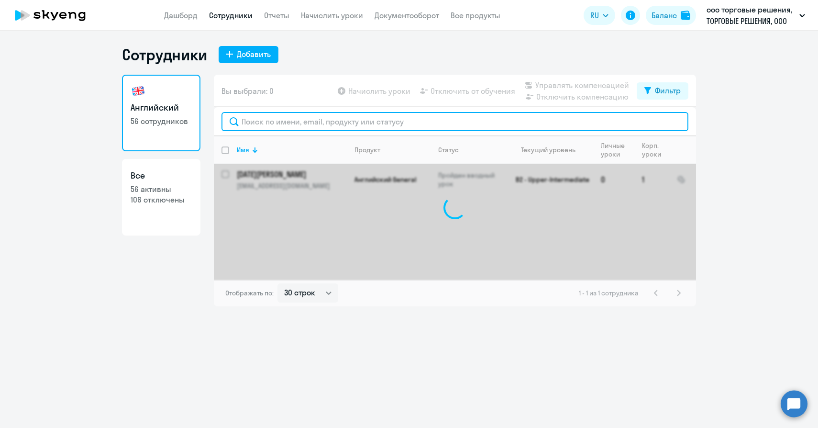
click at [371, 124] on input "text" at bounding box center [455, 121] width 467 height 19
type input "c"
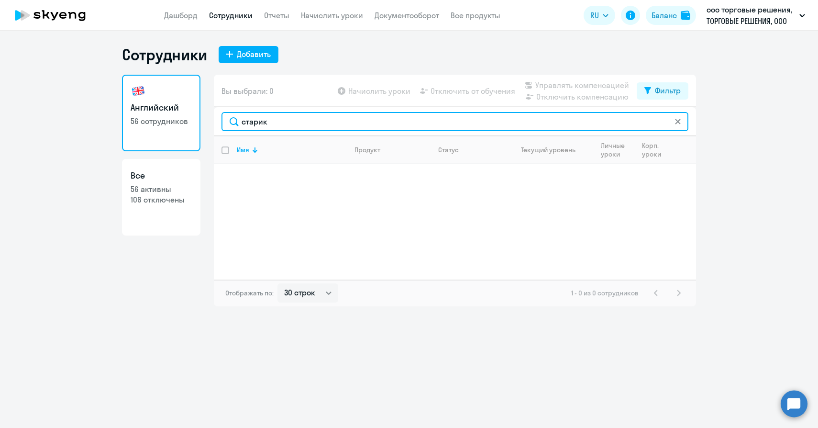
type input "старик"
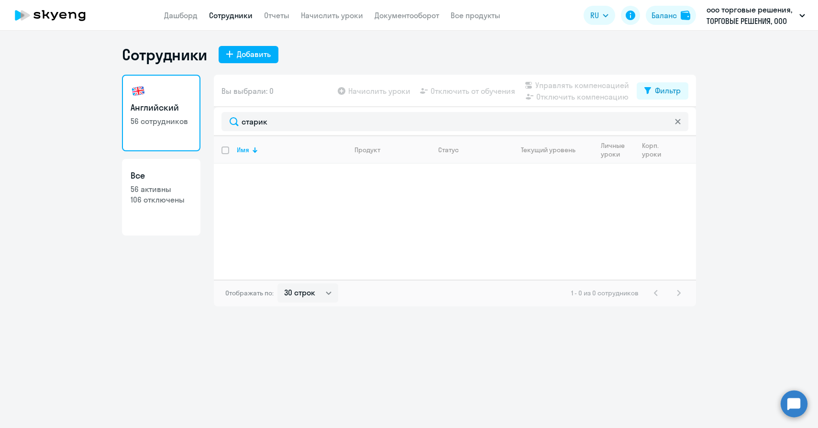
click at [152, 176] on h3 "Все" at bounding box center [161, 175] width 61 height 12
select select "30"
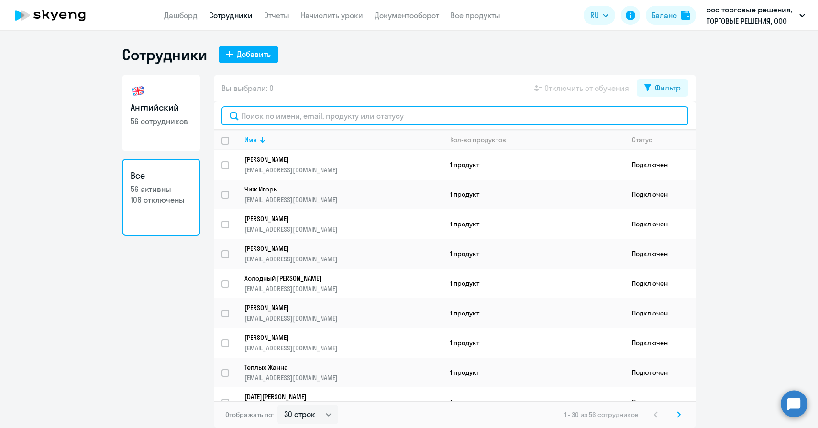
click at [257, 116] on input "text" at bounding box center [455, 115] width 467 height 19
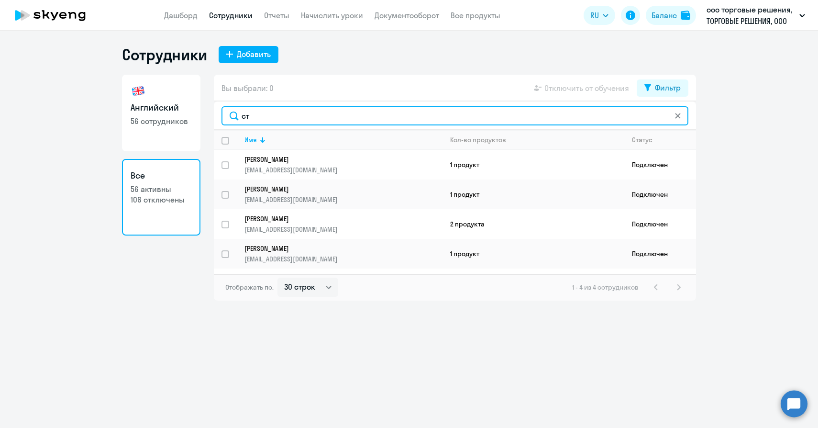
type input "с"
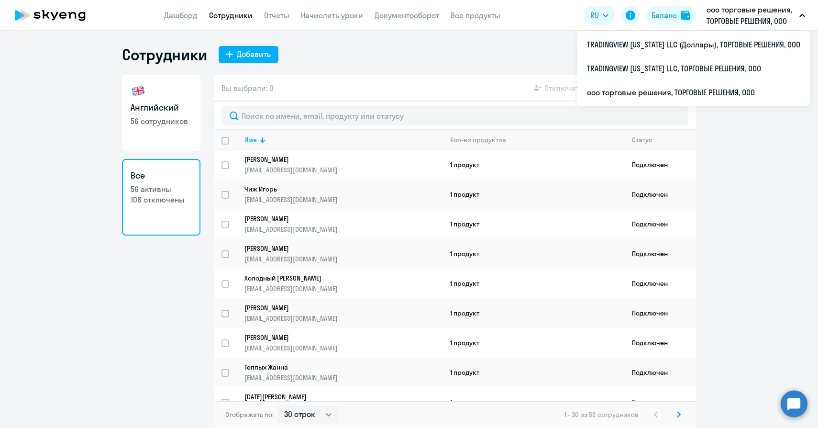
click at [806, 18] on button "ооо торговые решения, ТОРГОВЫЕ РЕШЕНИЯ, ООО" at bounding box center [756, 15] width 108 height 23
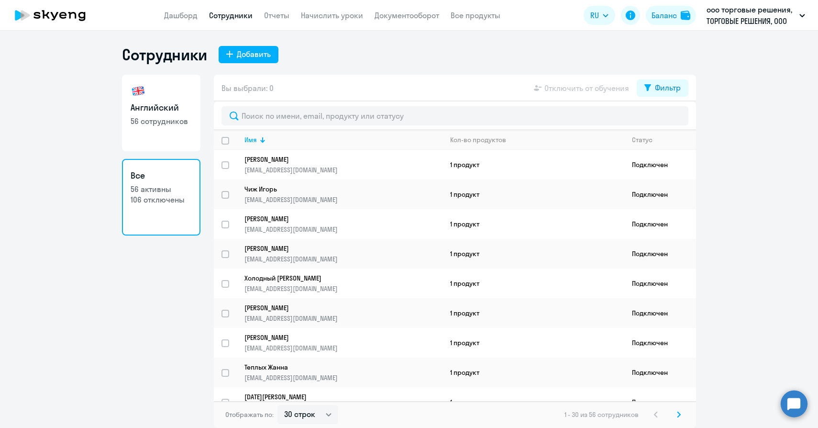
click at [806, 18] on button "ооо торговые решения, ТОРГОВЫЕ РЕШЕНИЯ, ООО" at bounding box center [756, 15] width 108 height 23
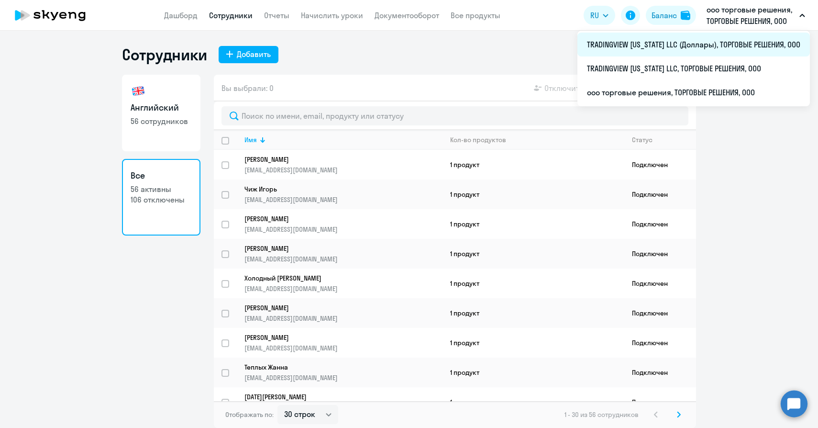
click at [763, 38] on li "TRADINGVIEW [US_STATE] LLC (Доллары), ТОРГОВЫЕ РЕШЕНИЯ, ООО" at bounding box center [694, 45] width 233 height 24
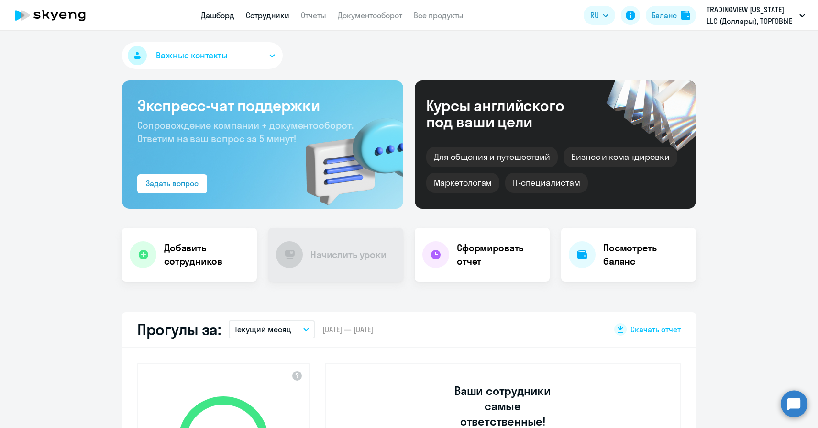
click at [259, 16] on link "Сотрудники" at bounding box center [268, 16] width 44 height 10
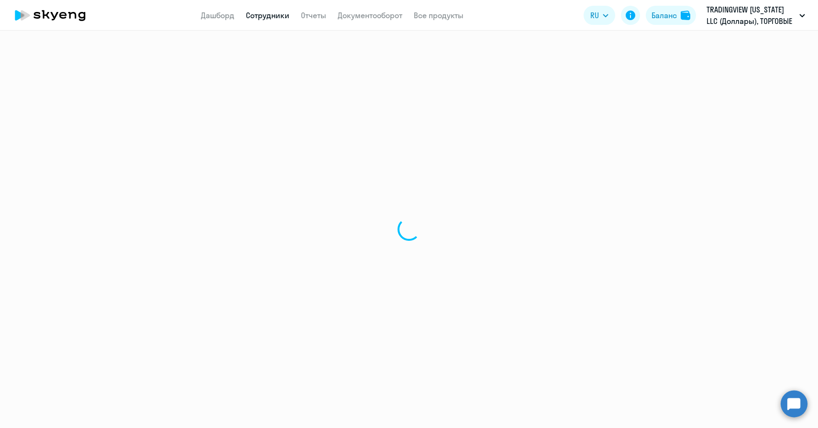
select select "30"
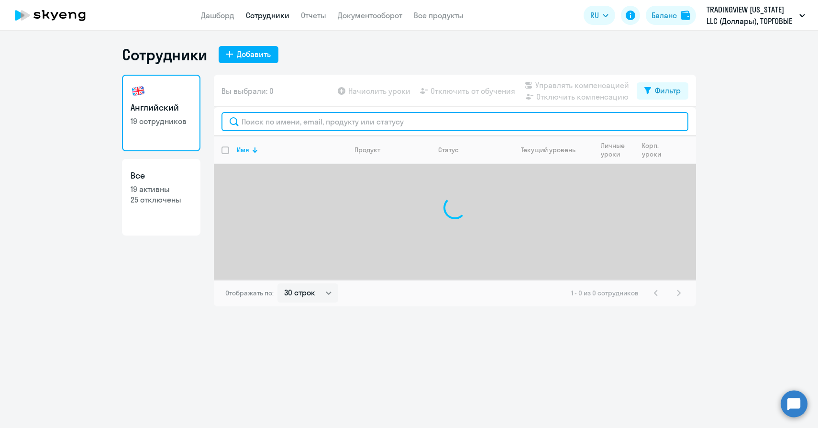
click at [301, 121] on input "text" at bounding box center [455, 121] width 467 height 19
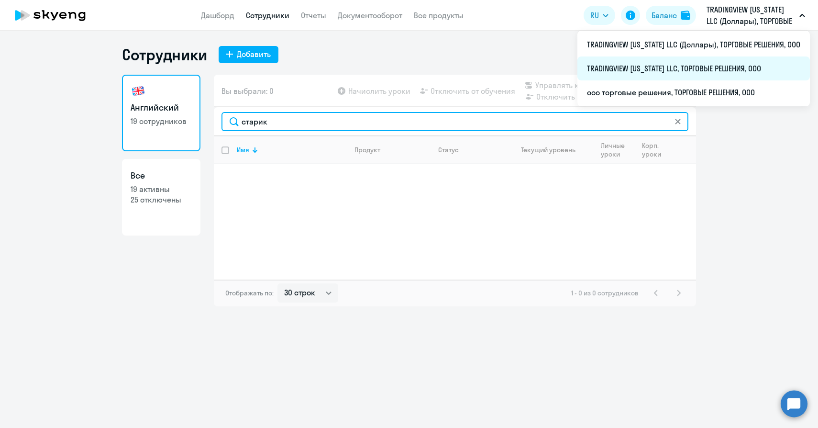
type input "старик"
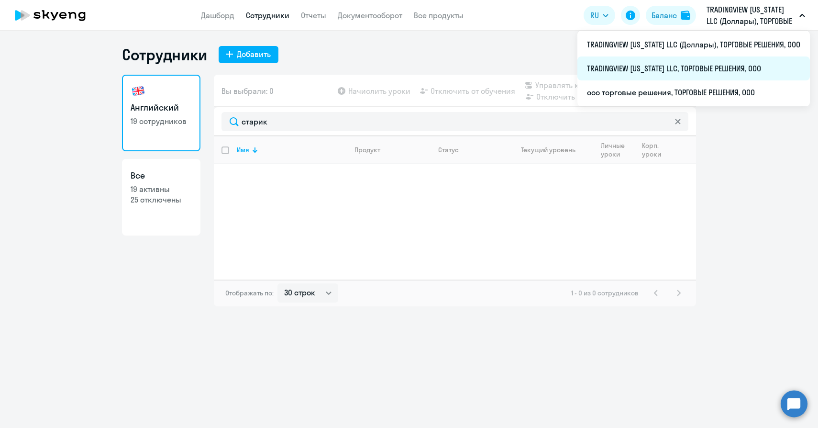
click at [700, 75] on li "TRADINGVIEW [US_STATE] LLC, ТОРГОВЫЕ РЕШЕНИЯ, ООО" at bounding box center [694, 68] width 233 height 24
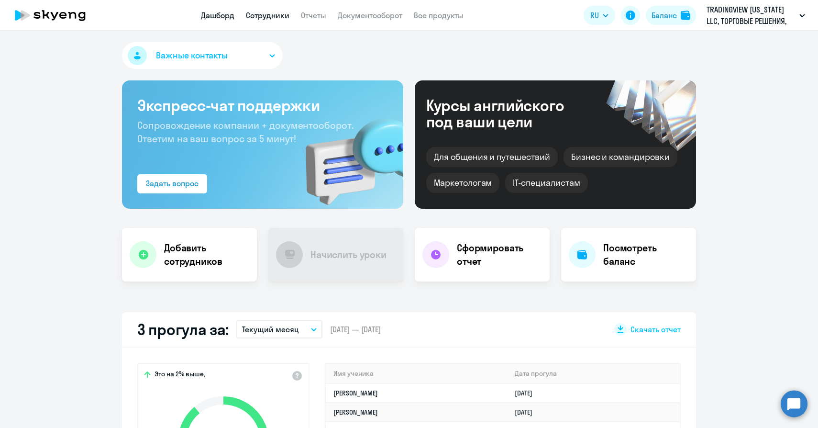
click at [264, 18] on link "Сотрудники" at bounding box center [268, 16] width 44 height 10
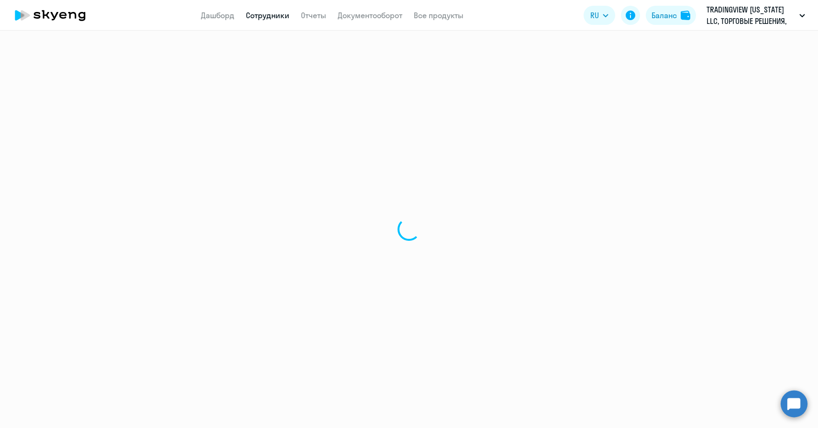
select select "30"
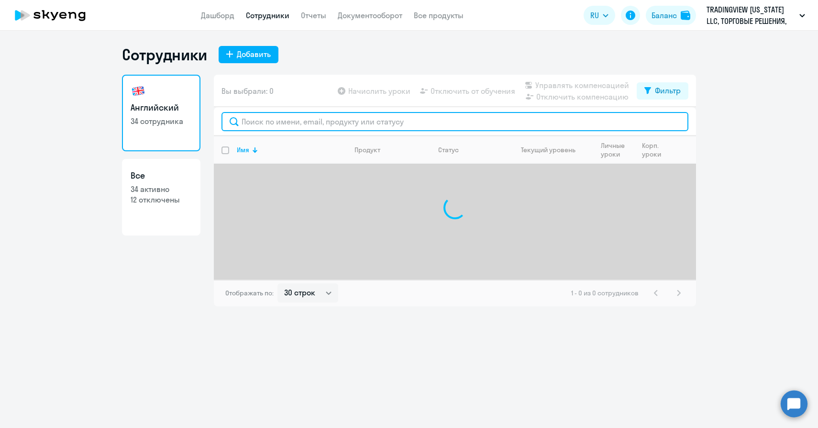
click at [296, 120] on input "text" at bounding box center [455, 121] width 467 height 19
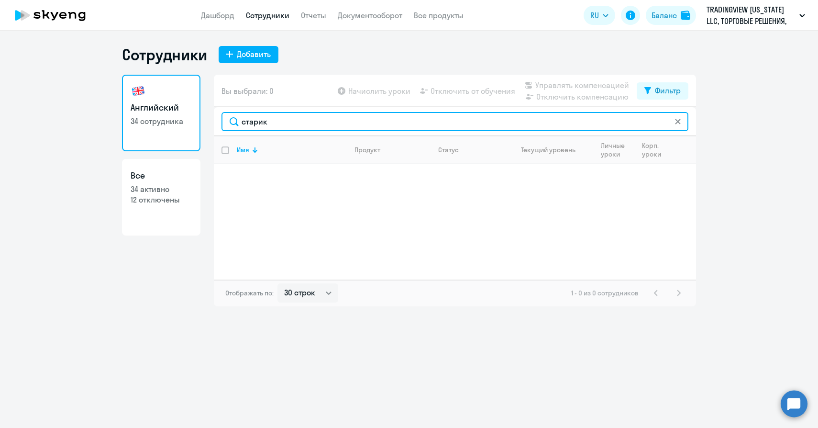
type input "старик"
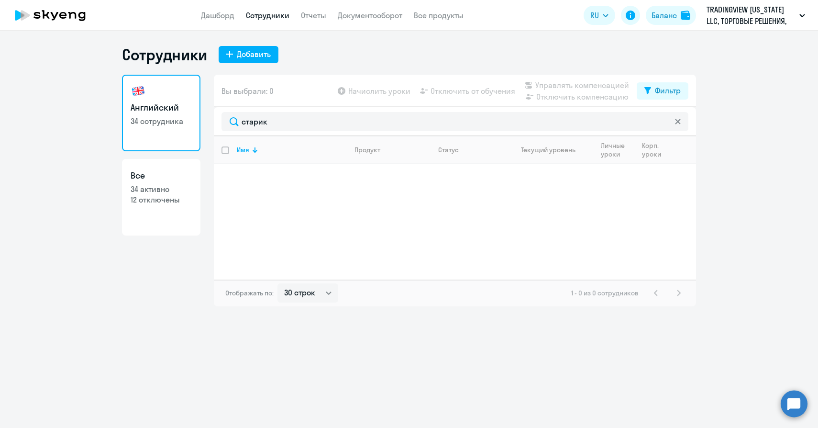
click at [147, 191] on p "34 активно" at bounding box center [161, 189] width 61 height 11
select select "30"
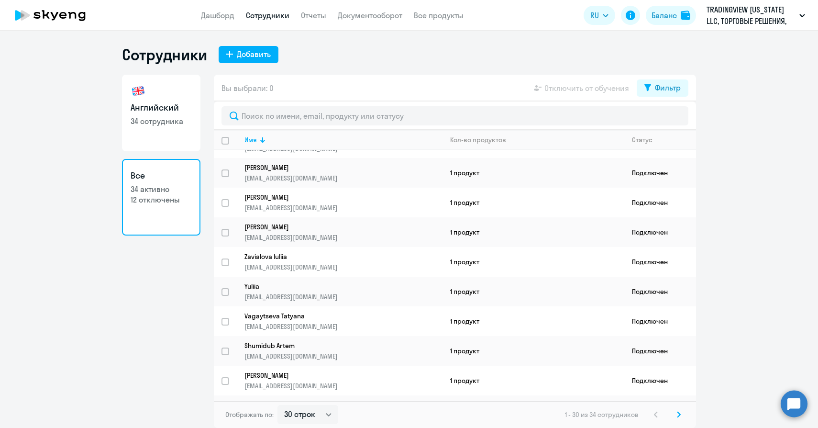
scroll to position [624, 0]
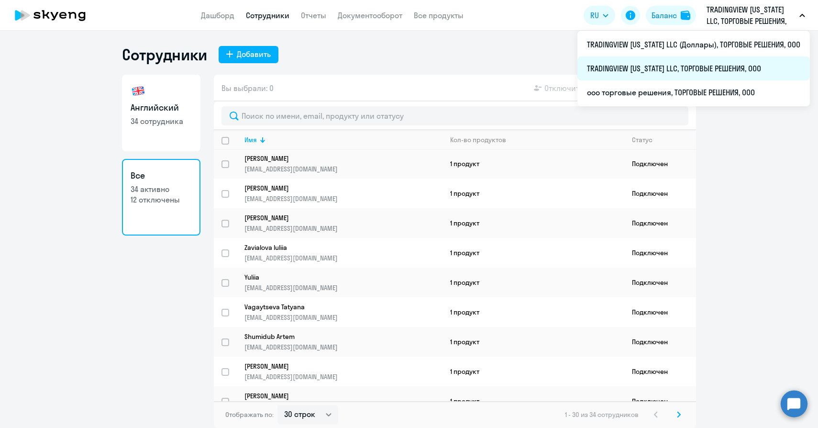
click at [725, 67] on li "TRADINGVIEW [US_STATE] LLC, ТОРГОВЫЕ РЕШЕНИЯ, ООО" at bounding box center [694, 68] width 233 height 24
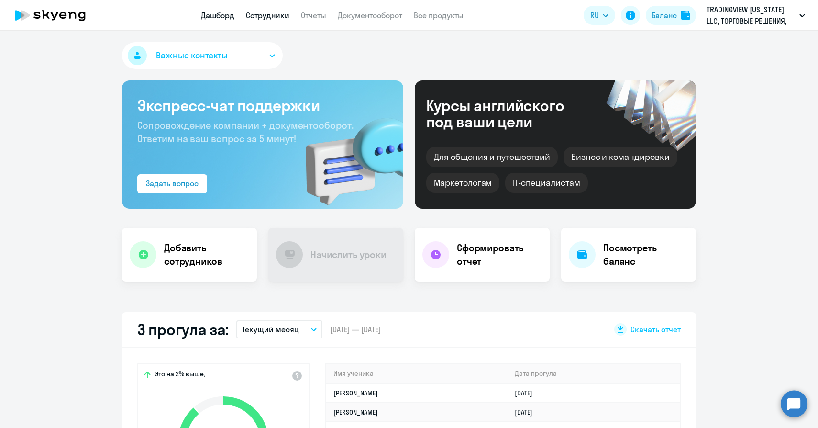
click at [270, 15] on link "Сотрудники" at bounding box center [268, 16] width 44 height 10
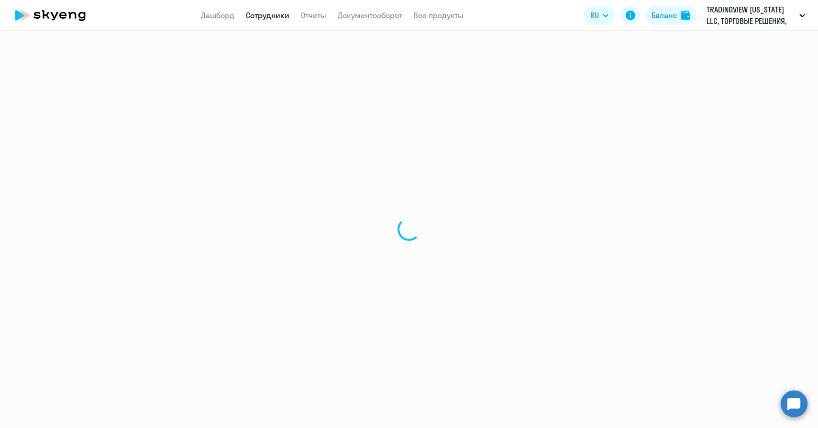
select select "30"
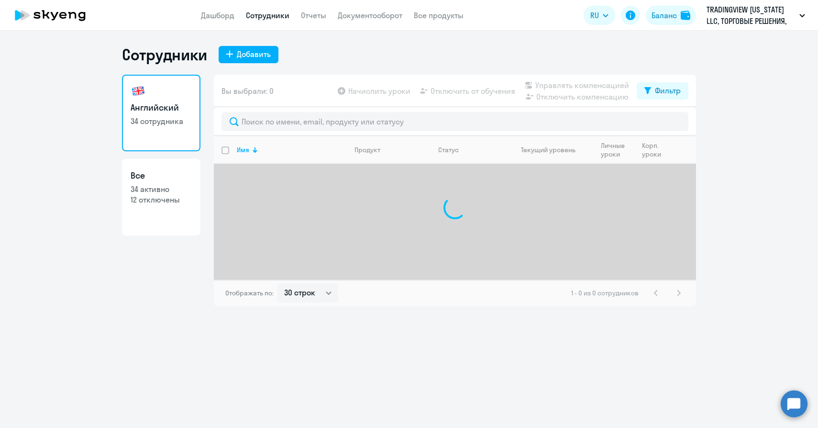
click at [181, 199] on p "12 отключены" at bounding box center [161, 199] width 61 height 11
select select "30"
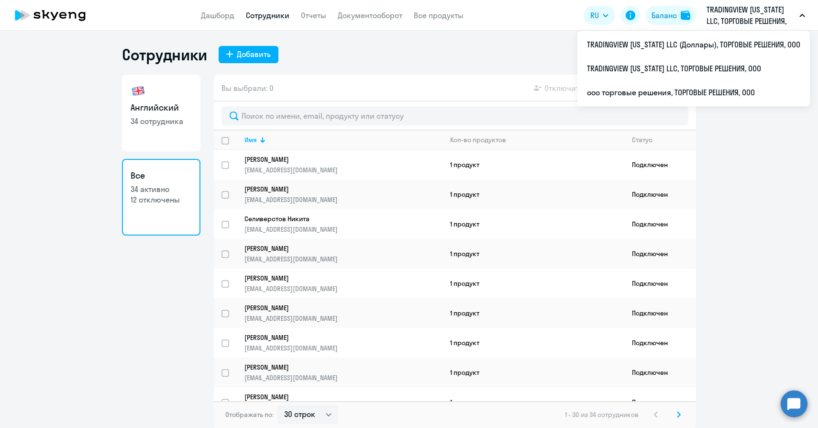
click at [804, 15] on icon "button" at bounding box center [803, 15] width 6 height 3
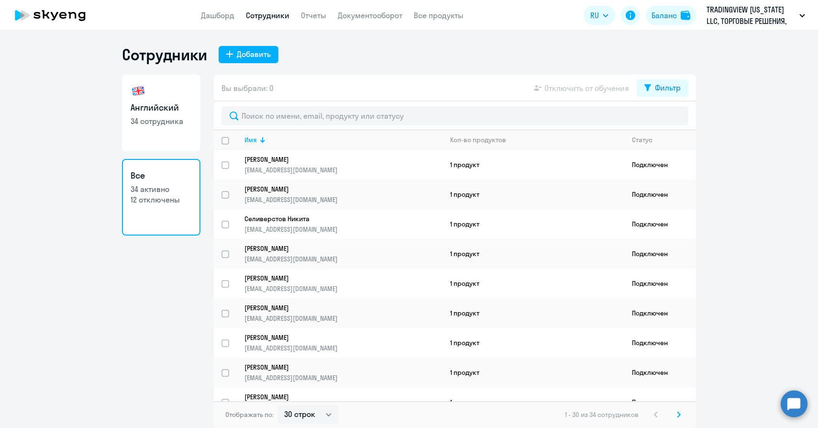
click at [804, 15] on icon "button" at bounding box center [802, 15] width 5 height 2
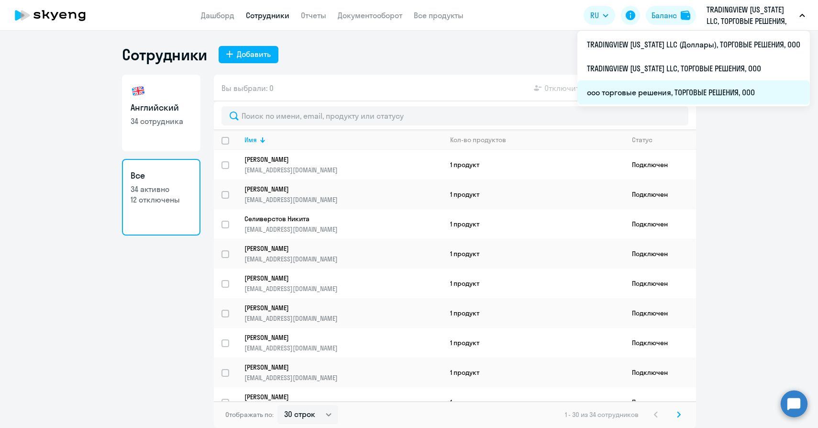
click at [733, 83] on li "ооо торговые решения, ТОРГОВЫЕ РЕШЕНИЯ, ООО" at bounding box center [694, 92] width 233 height 24
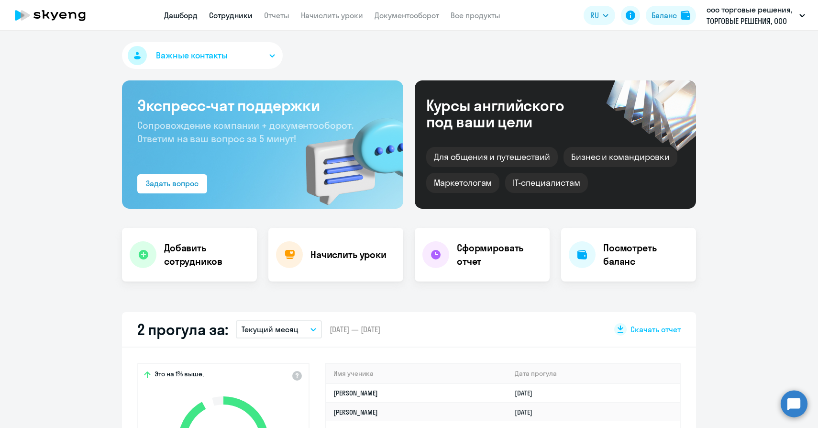
click at [220, 17] on link "Сотрудники" at bounding box center [231, 16] width 44 height 10
select select "30"
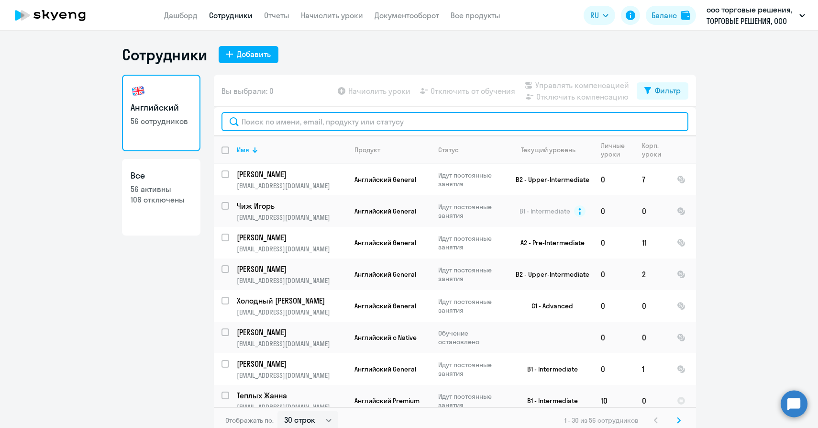
click at [292, 115] on input "text" at bounding box center [455, 121] width 467 height 19
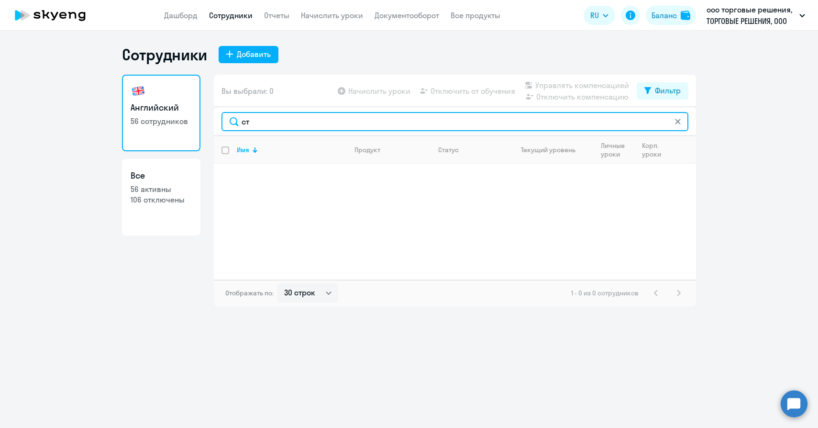
type input "с"
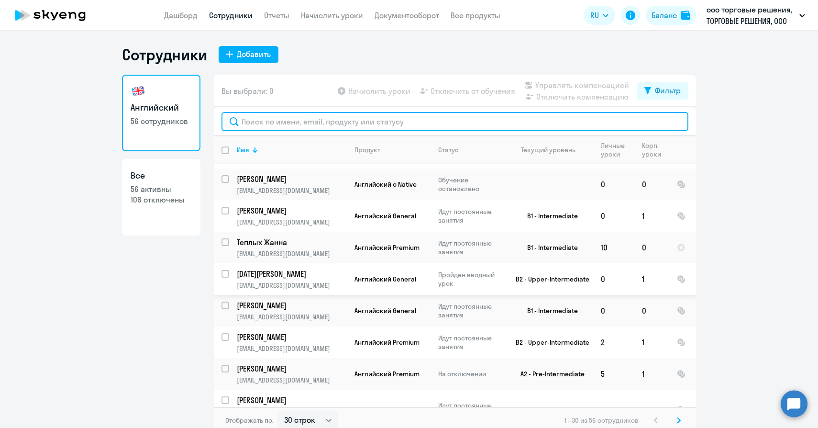
scroll to position [158, 0]
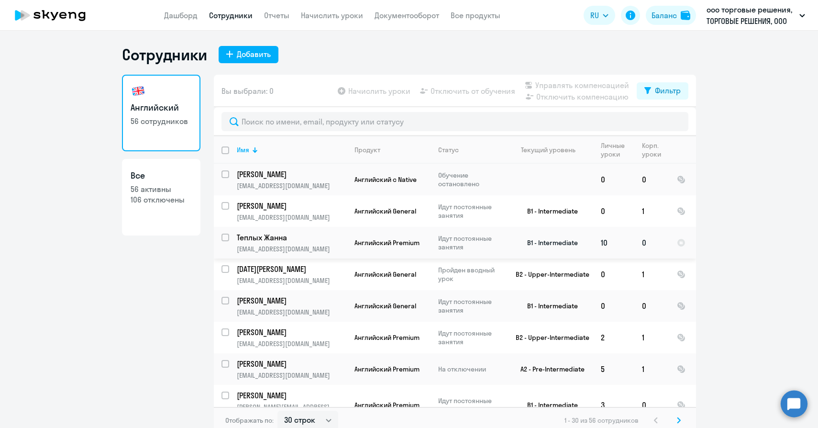
click at [341, 248] on p "[EMAIL_ADDRESS][DOMAIN_NAME]" at bounding box center [292, 249] width 110 height 9
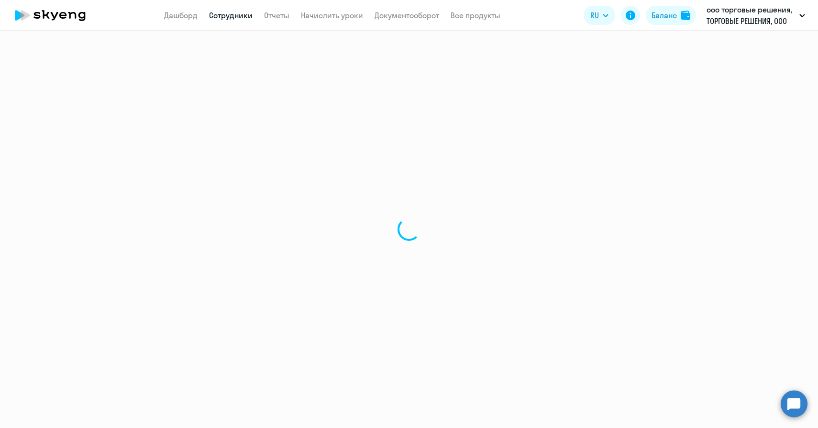
select select "english"
select select "30"
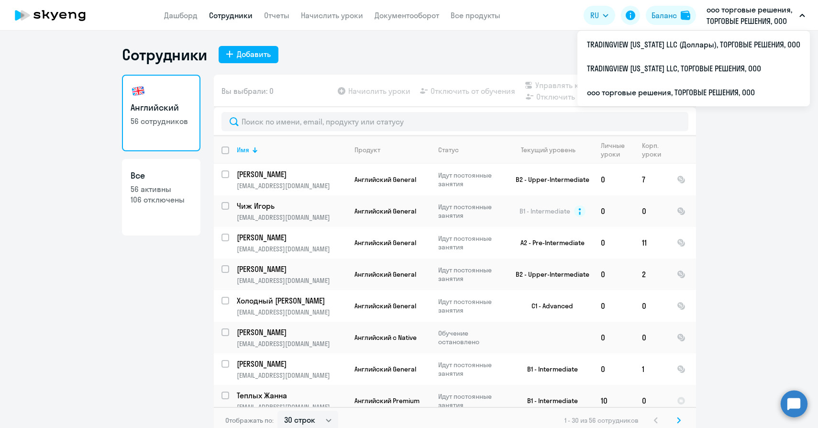
click at [758, 22] on p "ооо торговые решения, ТОРГОВЫЕ РЕШЕНИЯ, ООО" at bounding box center [751, 15] width 89 height 23
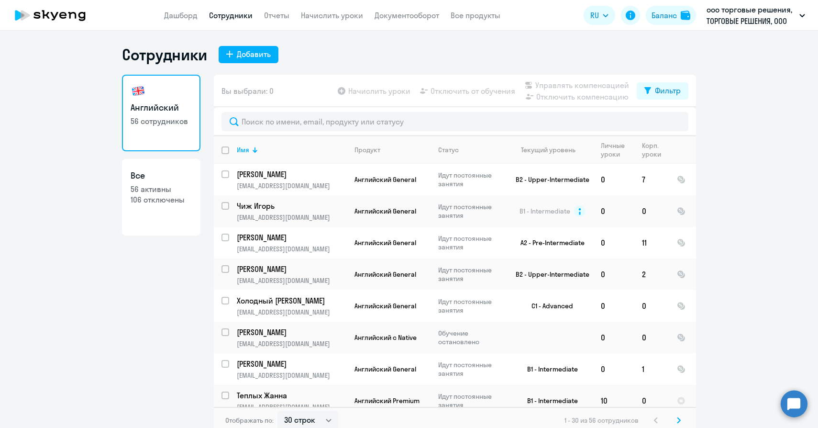
click at [758, 22] on p "ооо торговые решения, ТОРГОВЫЕ РЕШЕНИЯ, ООО" at bounding box center [751, 15] width 89 height 23
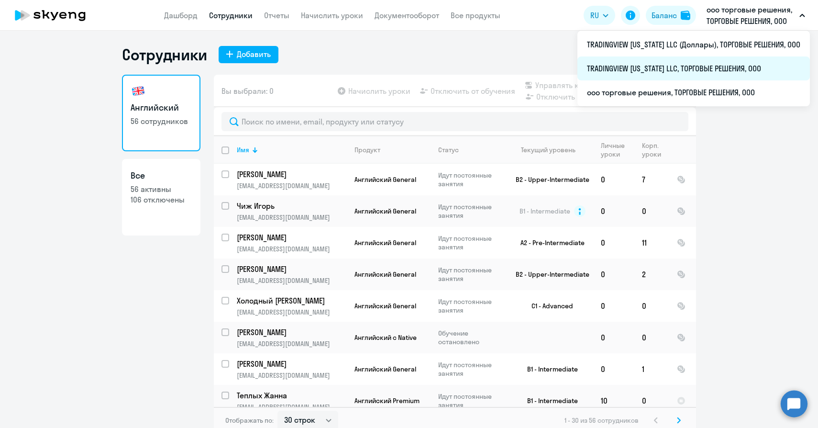
click at [706, 63] on li "TRADINGVIEW [US_STATE] LLC, ТОРГОВЫЕ РЕШЕНИЯ, ООО" at bounding box center [694, 68] width 233 height 24
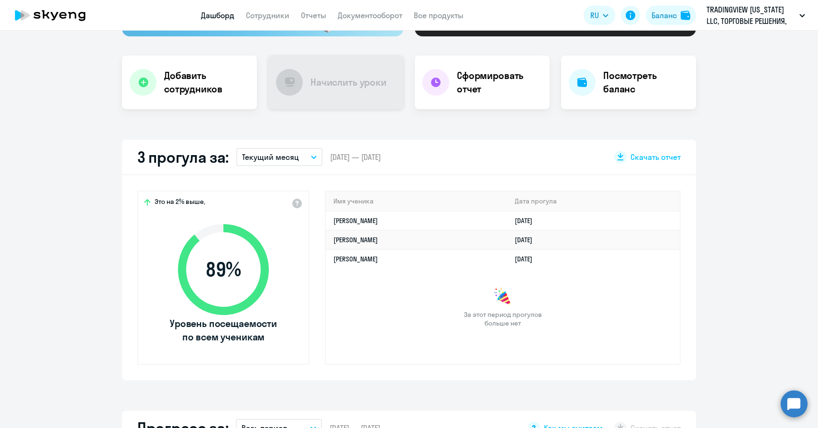
scroll to position [172, 0]
select select "30"
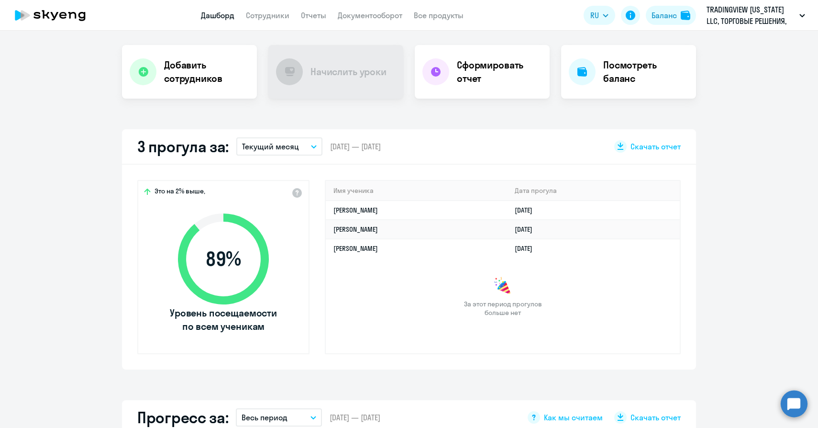
scroll to position [184, 0]
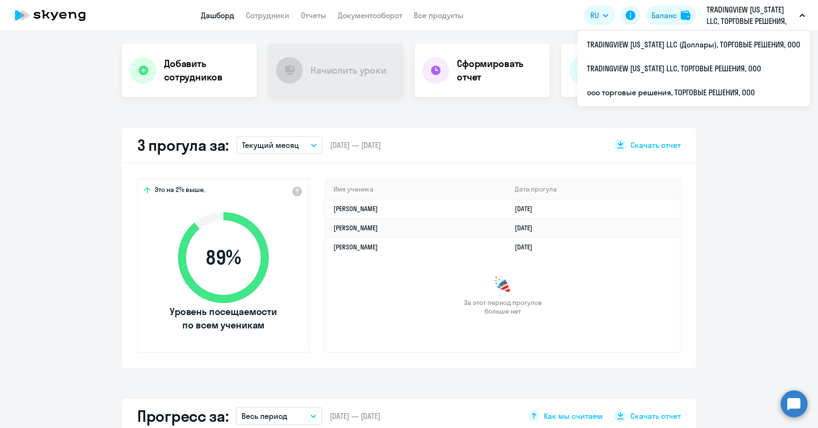
click at [801, 17] on button "TRADINGVIEW [US_STATE] LLC, ТОРГОВЫЕ РЕШЕНИЯ, ООО" at bounding box center [756, 15] width 108 height 23
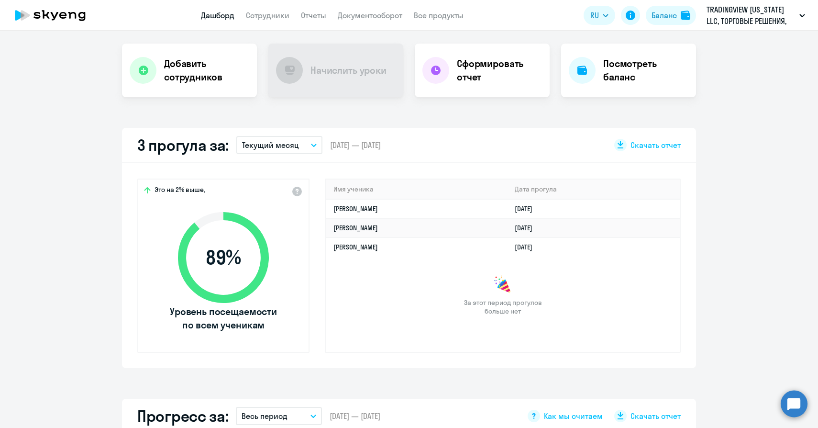
click at [801, 17] on button "TRADINGVIEW [US_STATE] LLC, ТОРГОВЫЕ РЕШЕНИЯ, ООО" at bounding box center [756, 15] width 108 height 23
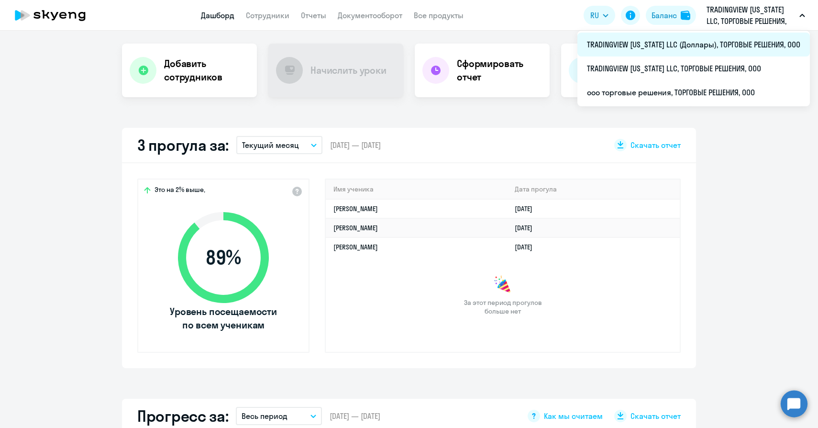
click at [725, 43] on li "TRADINGVIEW [US_STATE] LLC (Доллары), ТОРГОВЫЕ РЕШЕНИЯ, ООО" at bounding box center [694, 45] width 233 height 24
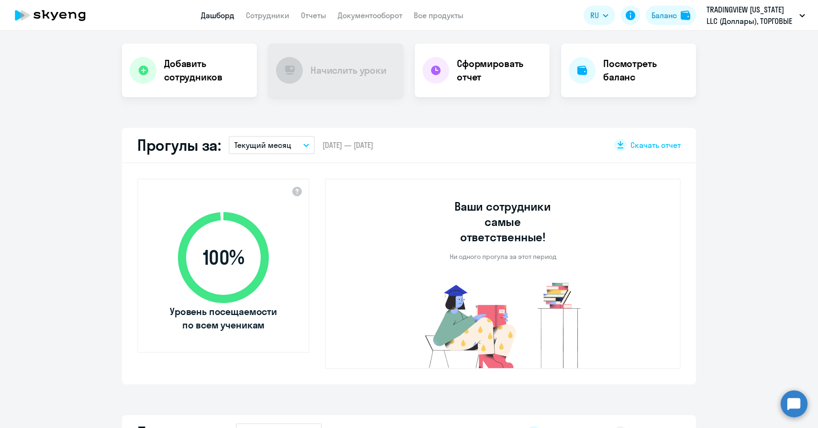
select select "30"
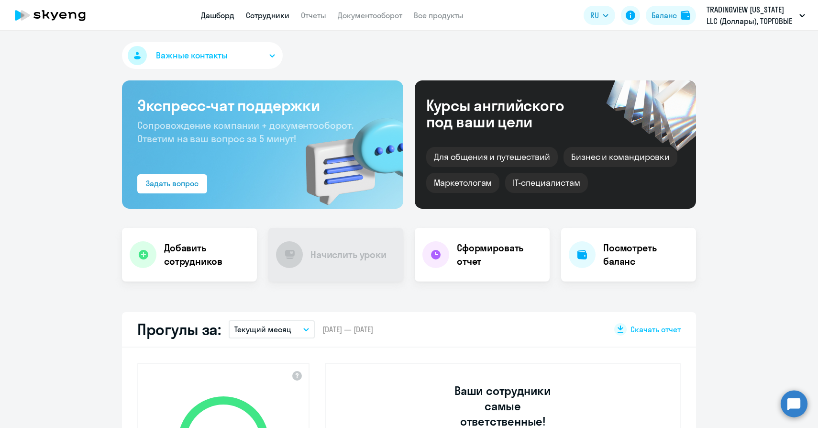
click at [268, 11] on link "Сотрудники" at bounding box center [268, 16] width 44 height 10
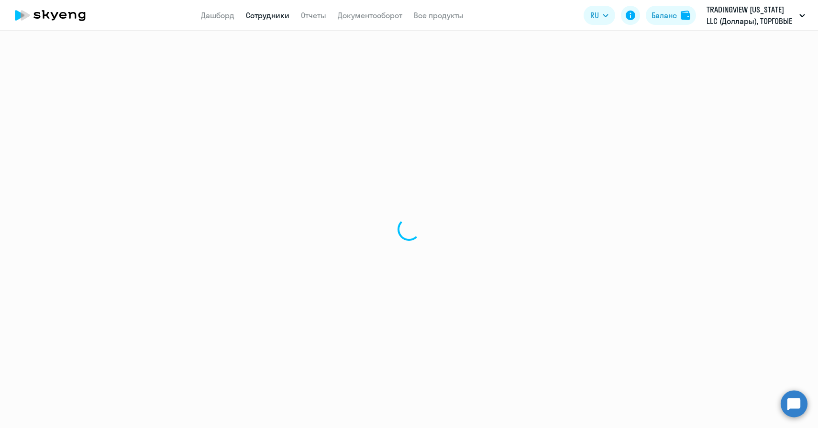
select select "30"
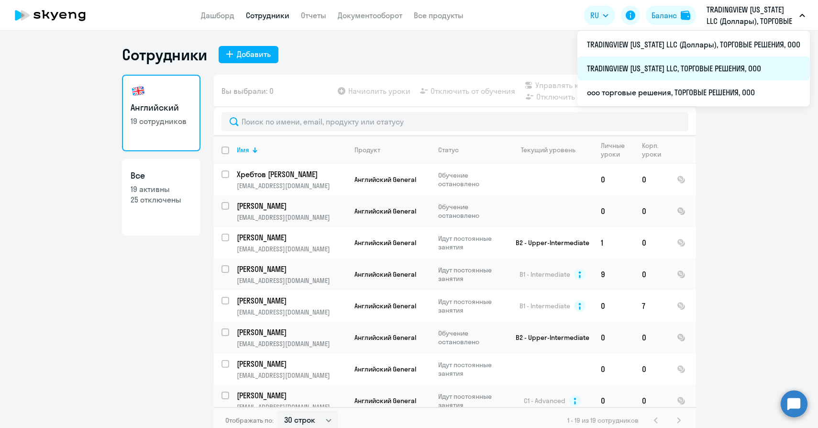
click at [743, 63] on li "TRADINGVIEW [US_STATE] LLC, ТОРГОВЫЕ РЕШЕНИЯ, ООО" at bounding box center [694, 68] width 233 height 24
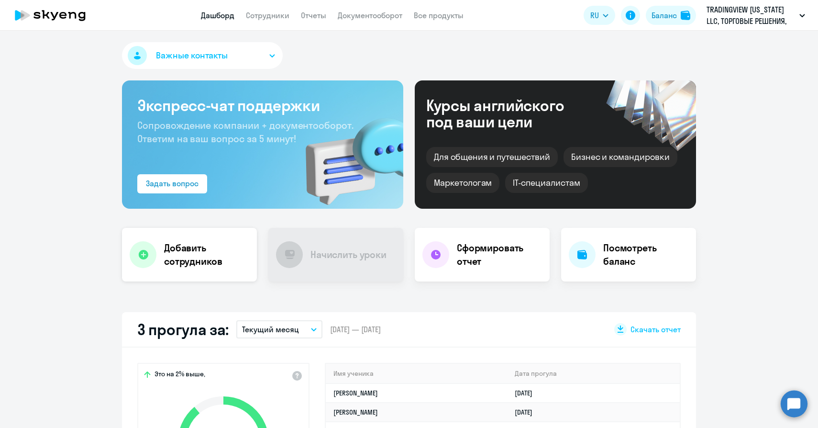
click at [179, 259] on h4 "Добавить сотрудников" at bounding box center [206, 254] width 85 height 27
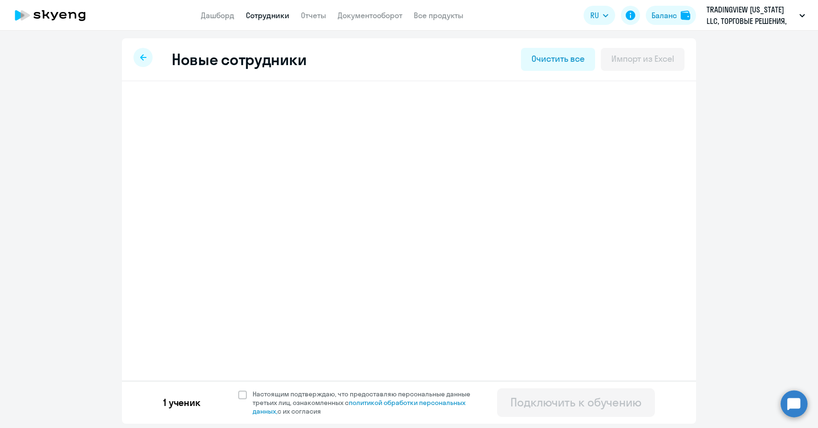
select select "english_adult_not_native_speaker"
select select "4"
click at [330, 101] on div "[PERSON_NAME]" at bounding box center [365, 108] width 423 height 38
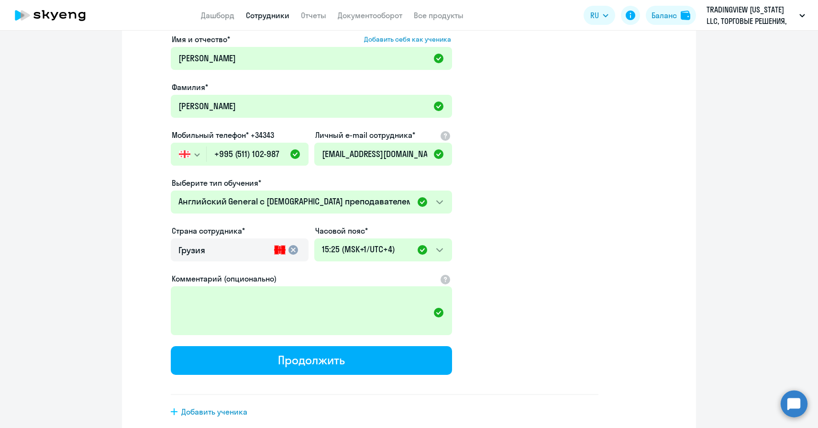
scroll to position [147, 0]
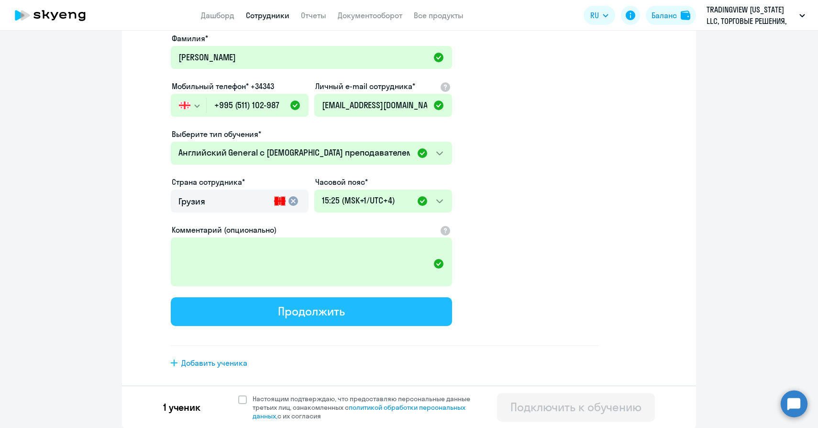
click at [303, 305] on div "Продолжить" at bounding box center [311, 310] width 67 height 15
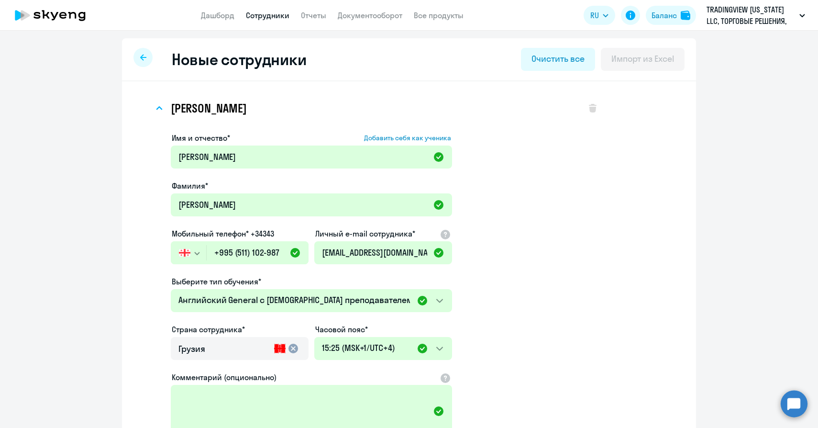
select select "english_adult_not_native_speaker"
select select "4"
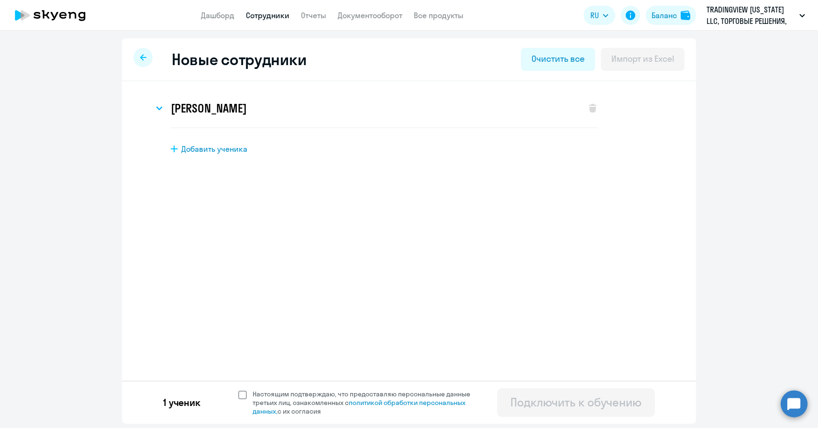
click at [245, 393] on span at bounding box center [242, 395] width 9 height 9
click at [238, 390] on input "Настоящим подтверждаю, что предоставляю персональные данные третьих лиц, ознако…" at bounding box center [238, 389] width 0 height 0
checkbox input "true"
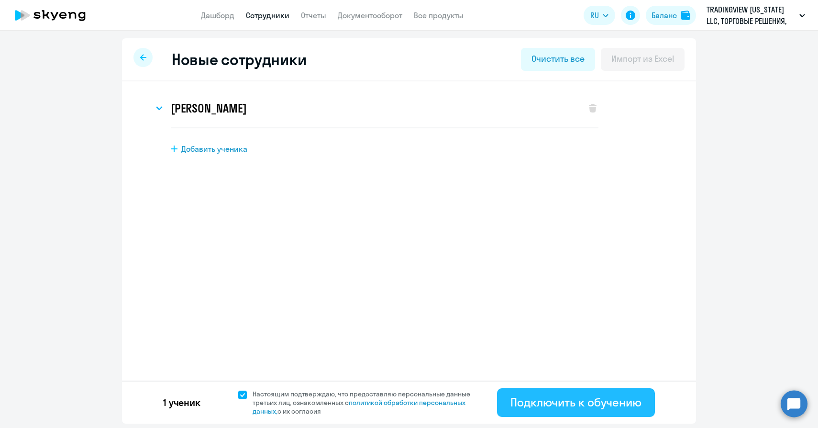
click at [551, 402] on div "Подключить к обучению" at bounding box center [576, 401] width 131 height 15
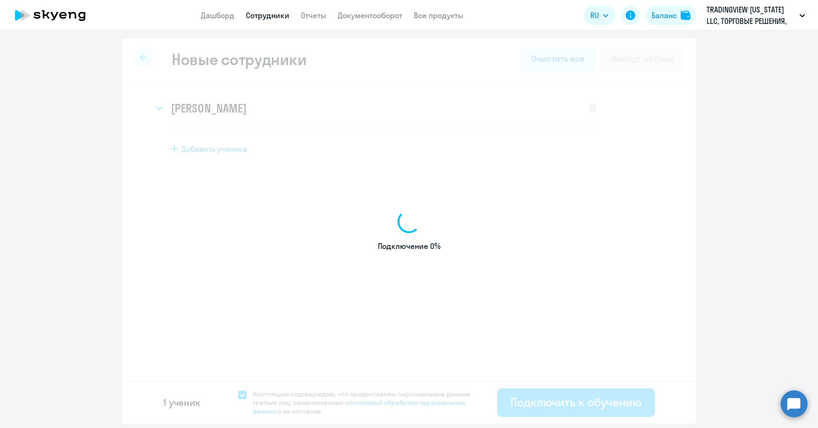
select select "english_adult_not_native_speaker"
select select "4"
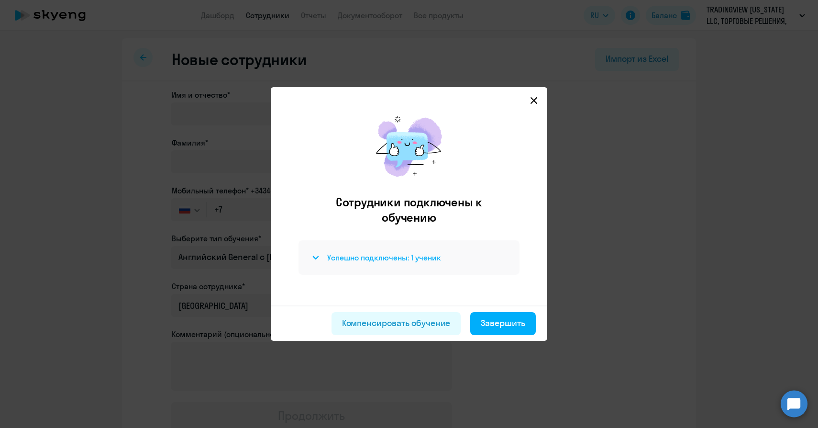
click at [405, 255] on h4 "Успешно подключены: 1 ученик" at bounding box center [384, 257] width 114 height 11
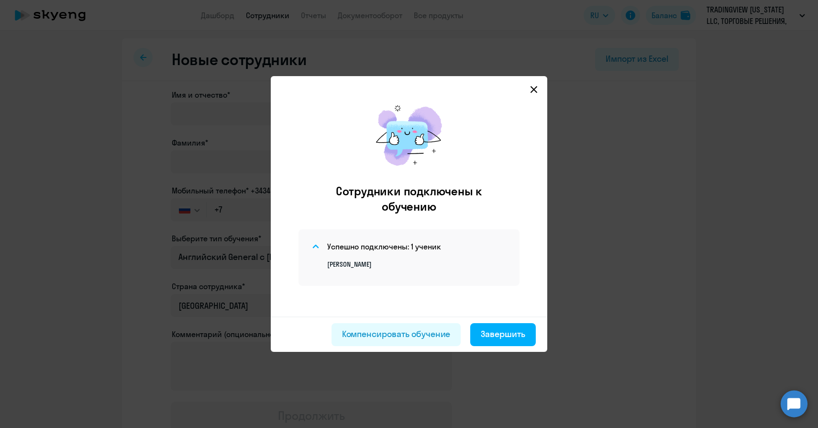
click at [405, 254] on div "[PERSON_NAME]" at bounding box center [409, 260] width 198 height 16
click at [411, 335] on div "Компенсировать обучение" at bounding box center [396, 334] width 109 height 12
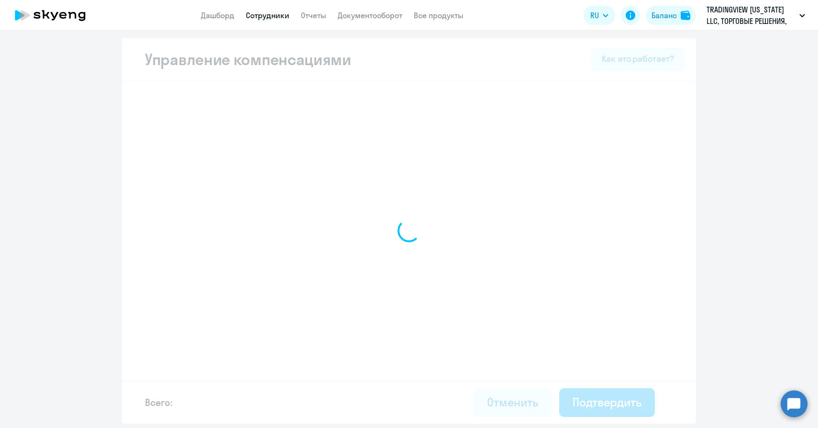
select select "MONTHLY"
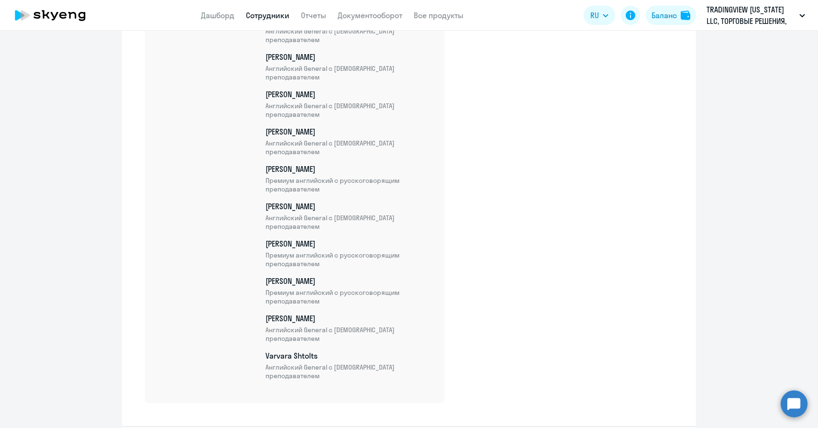
scroll to position [1351, 0]
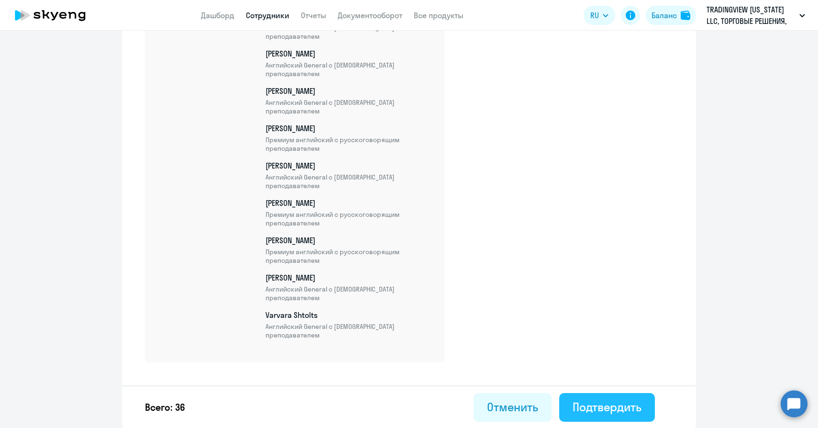
click at [624, 403] on div "Подтвердить" at bounding box center [607, 406] width 69 height 15
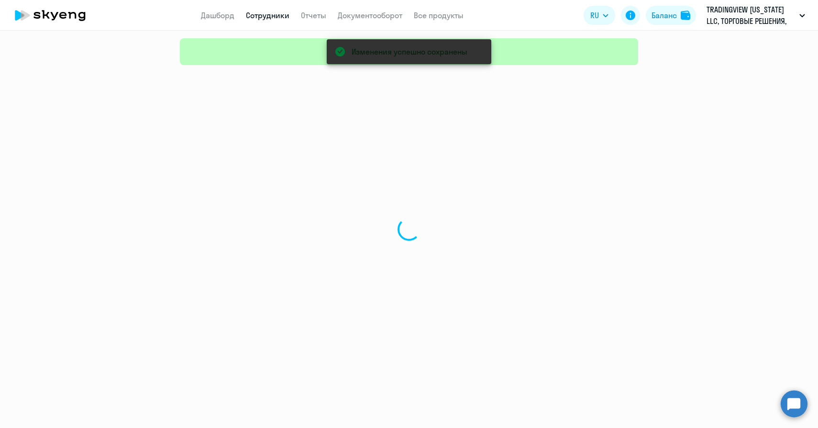
select select "30"
